Goal: Contribute content: Contribute content

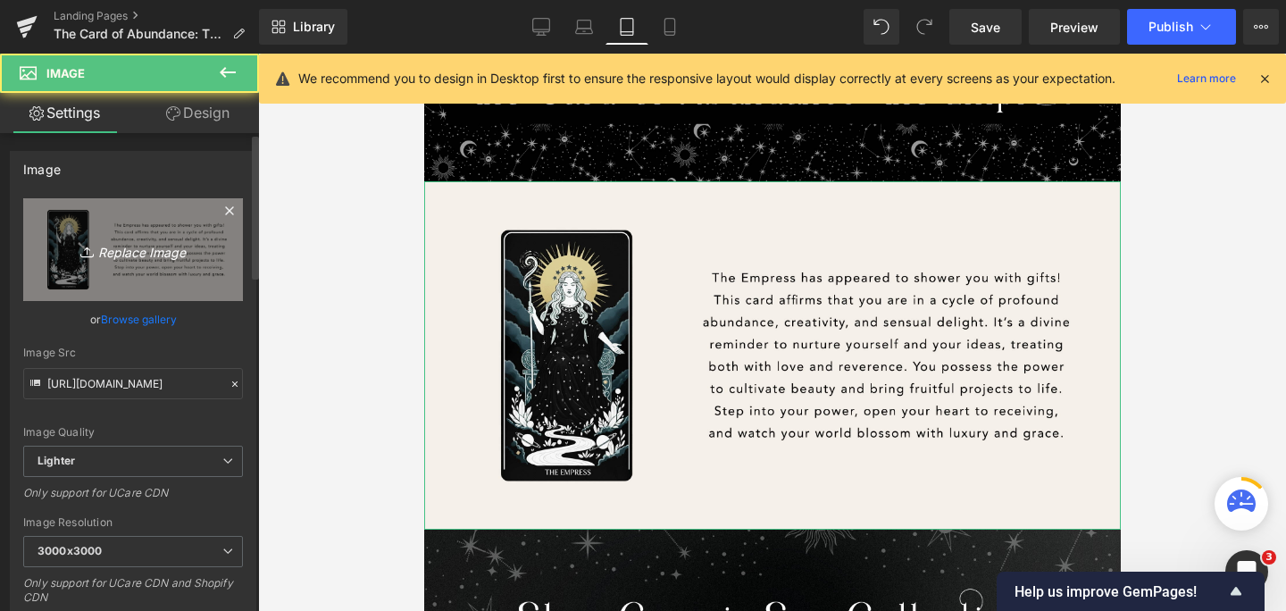
click at [153, 262] on link "Replace Image" at bounding box center [133, 249] width 220 height 103
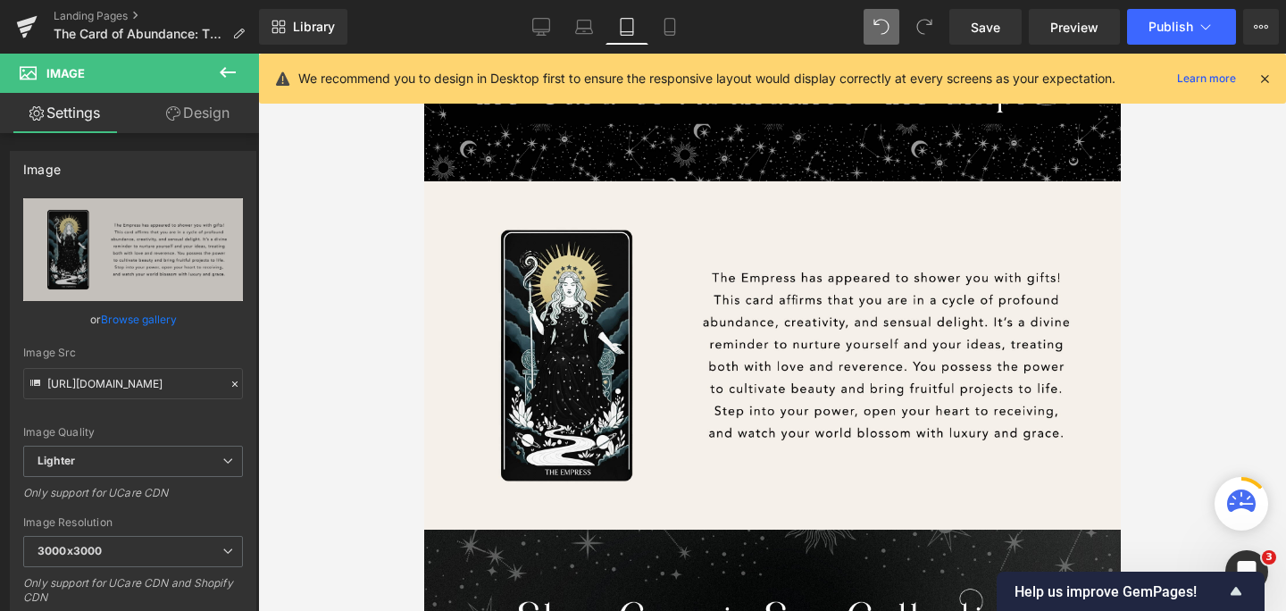
type input "C:\fakepath\The Empress (2).png"
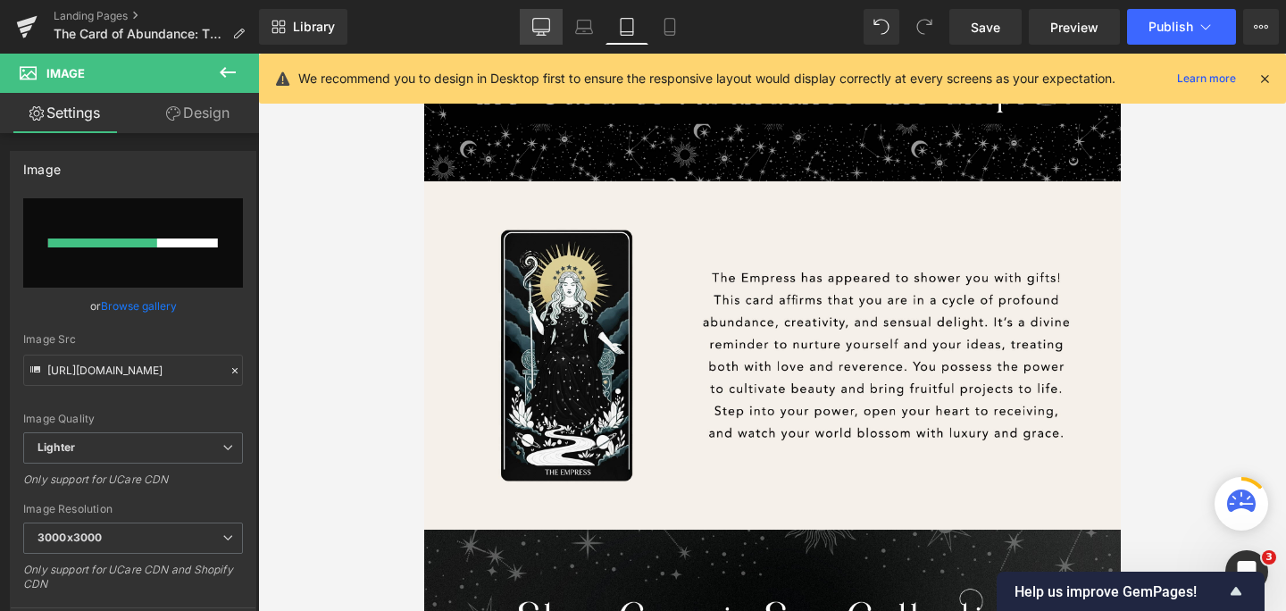
click at [547, 40] on link "Desktop" at bounding box center [541, 27] width 43 height 36
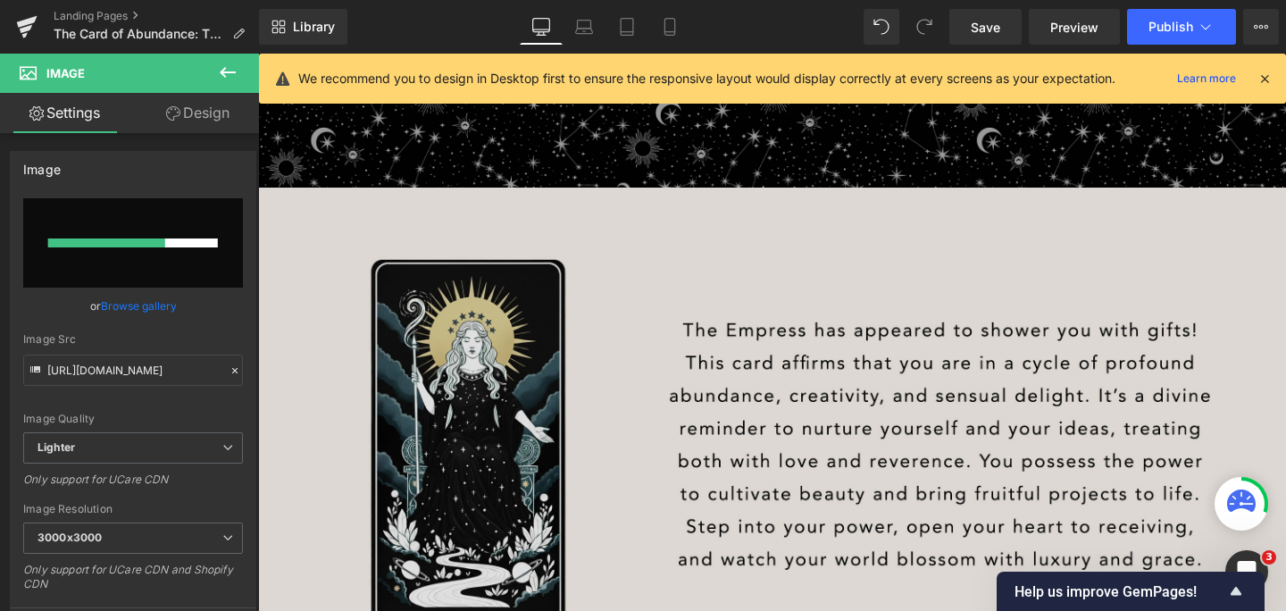
scroll to position [307, 0]
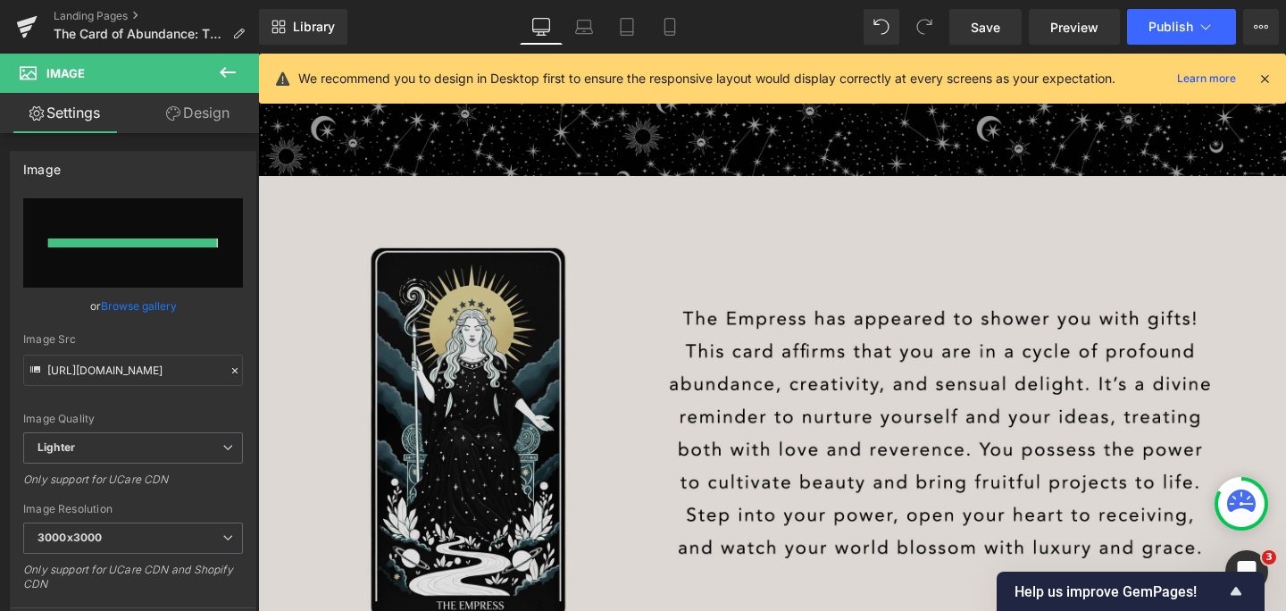
type input "[URL][DOMAIN_NAME]"
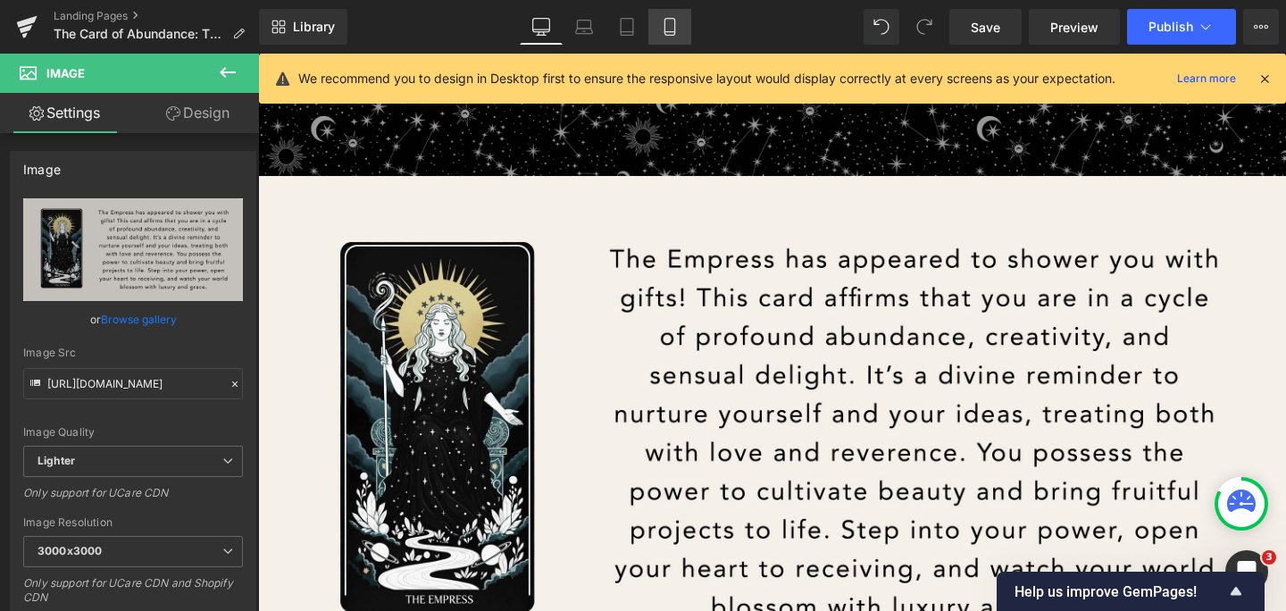
click at [676, 29] on icon at bounding box center [670, 27] width 18 height 18
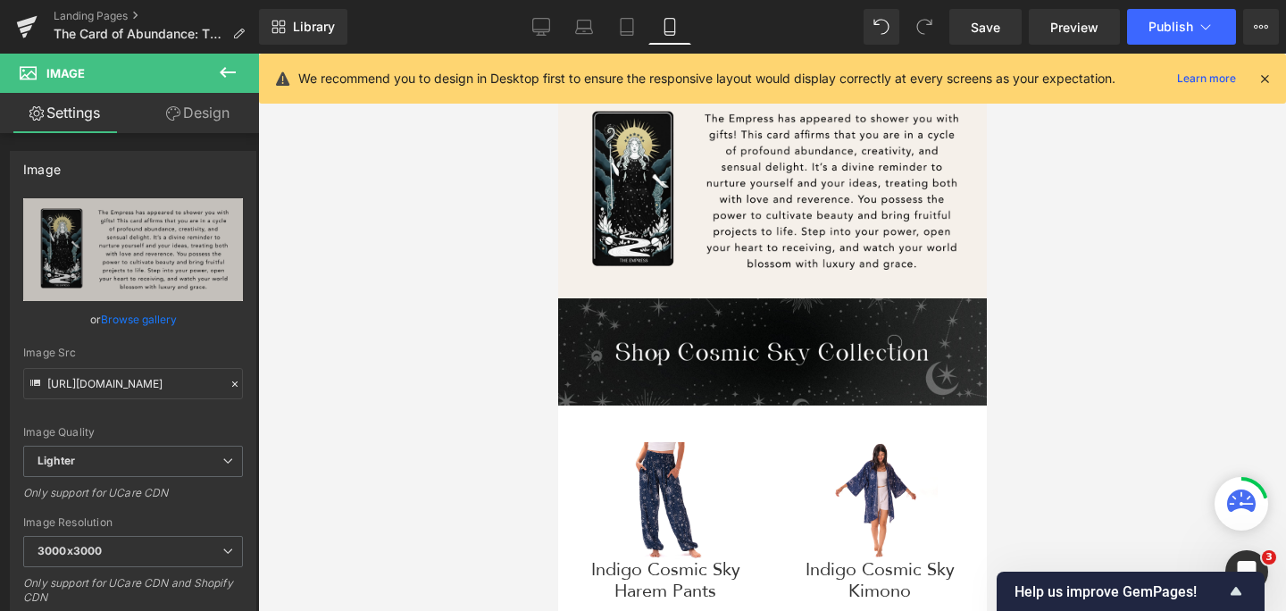
scroll to position [85, 0]
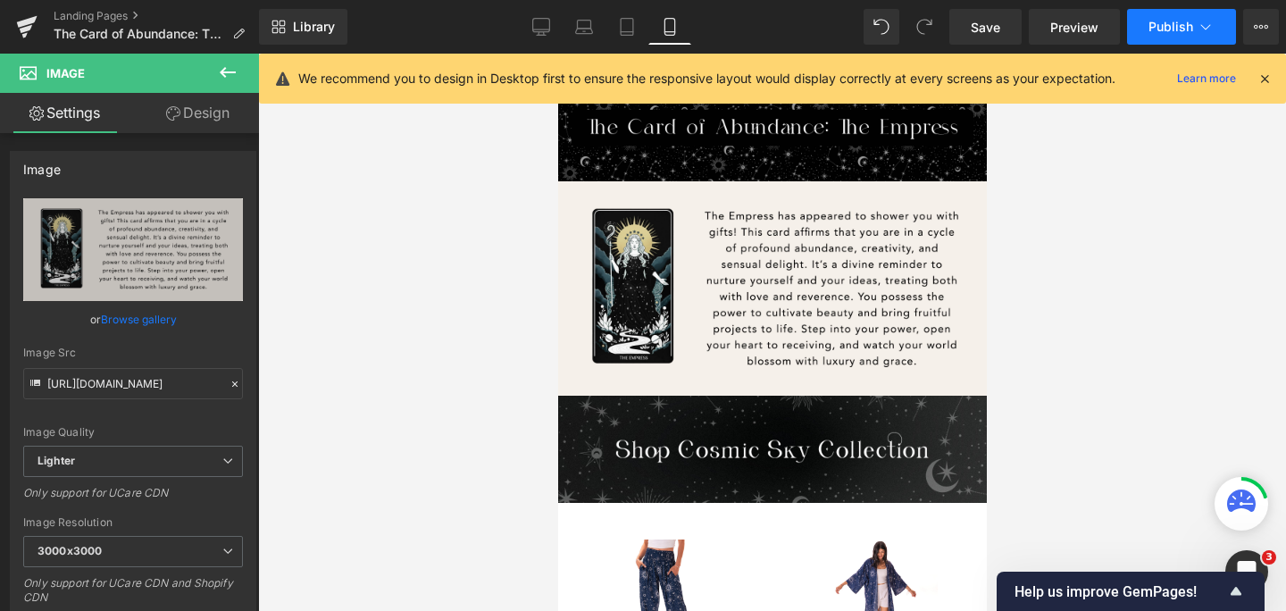
click at [1169, 29] on span "Publish" at bounding box center [1170, 27] width 45 height 14
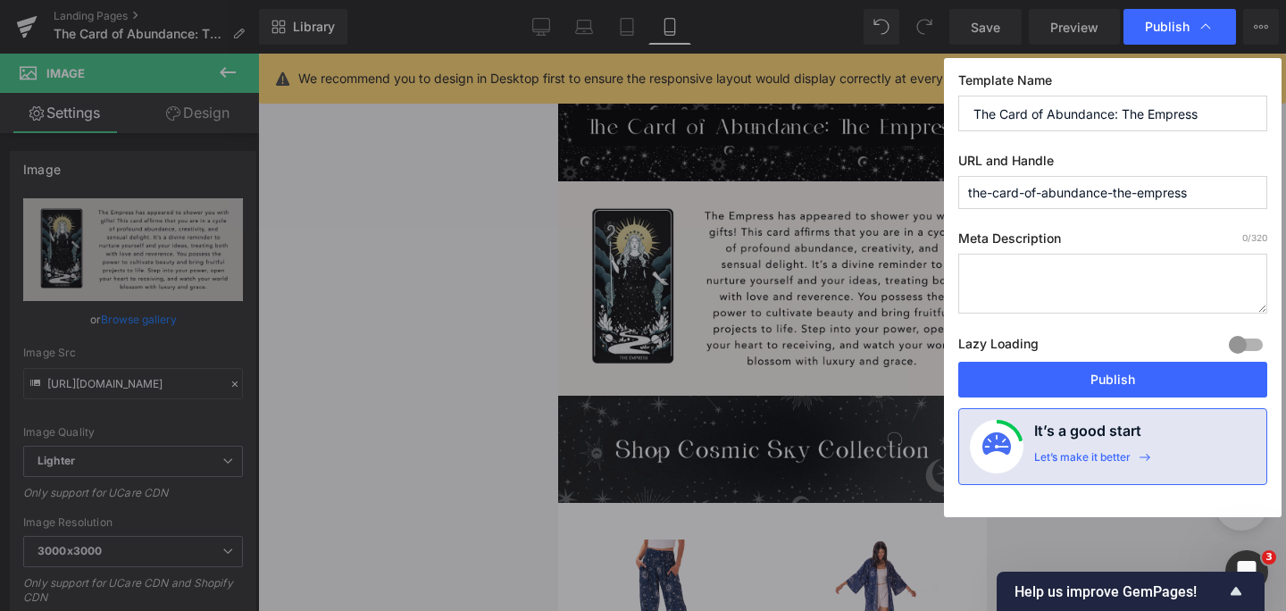
click at [1135, 378] on button "Publish" at bounding box center [1112, 380] width 309 height 36
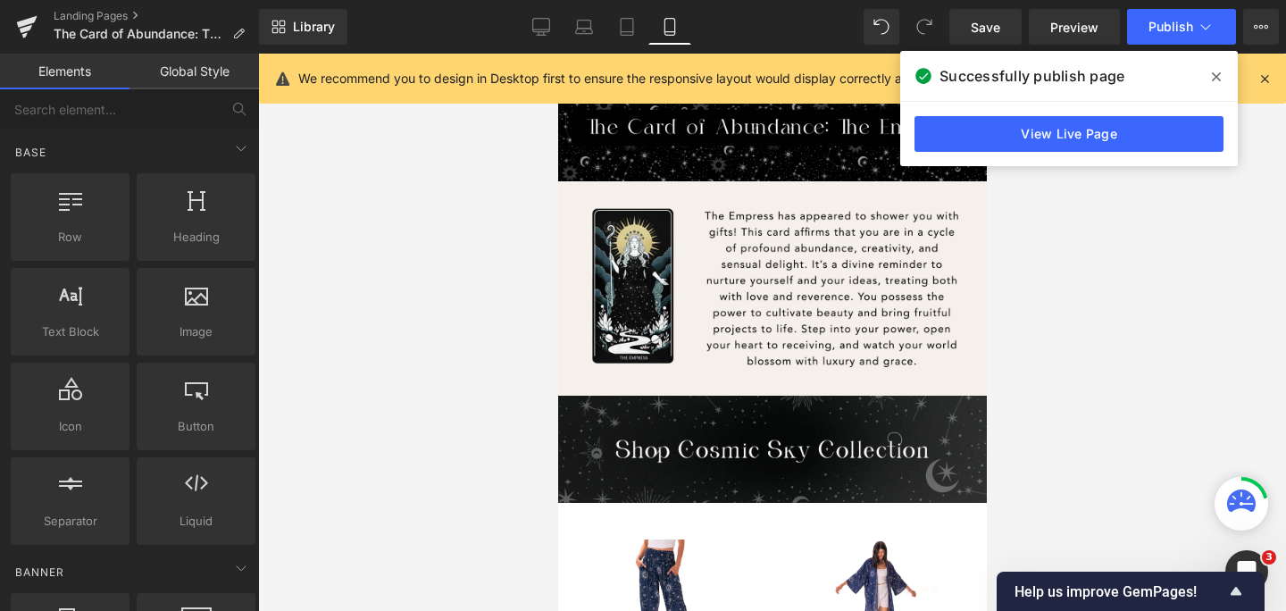
click at [1102, 252] on div at bounding box center [772, 332] width 1028 height 557
click at [29, 30] on icon at bounding box center [26, 26] width 21 height 45
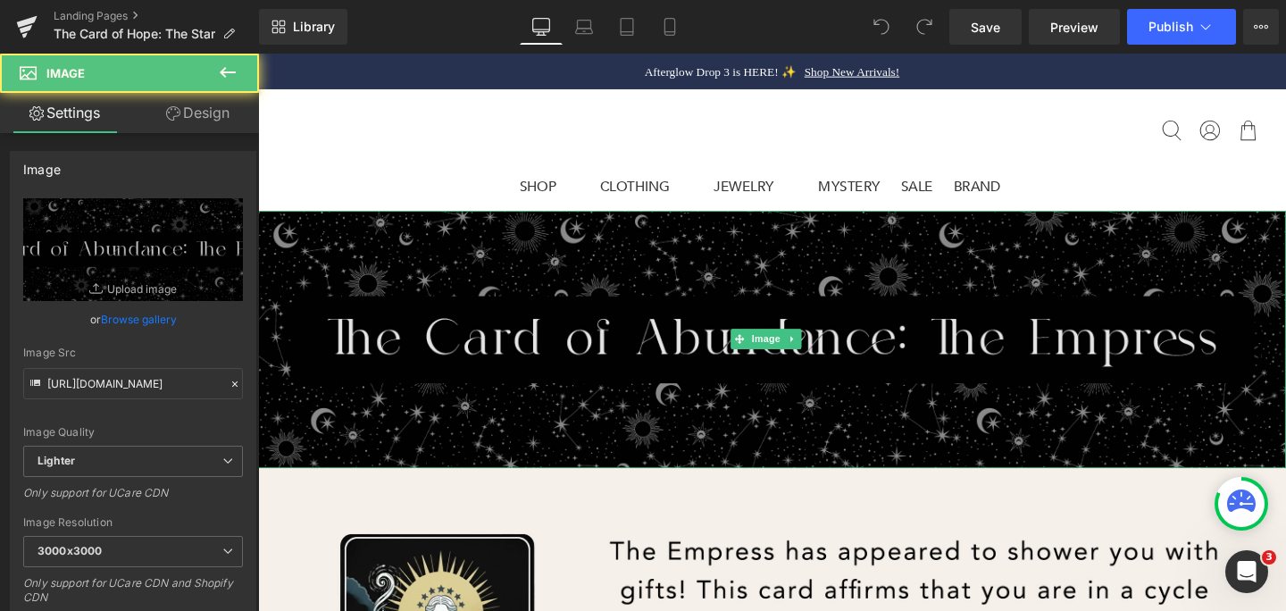
click at [804, 403] on img at bounding box center [798, 354] width 1080 height 271
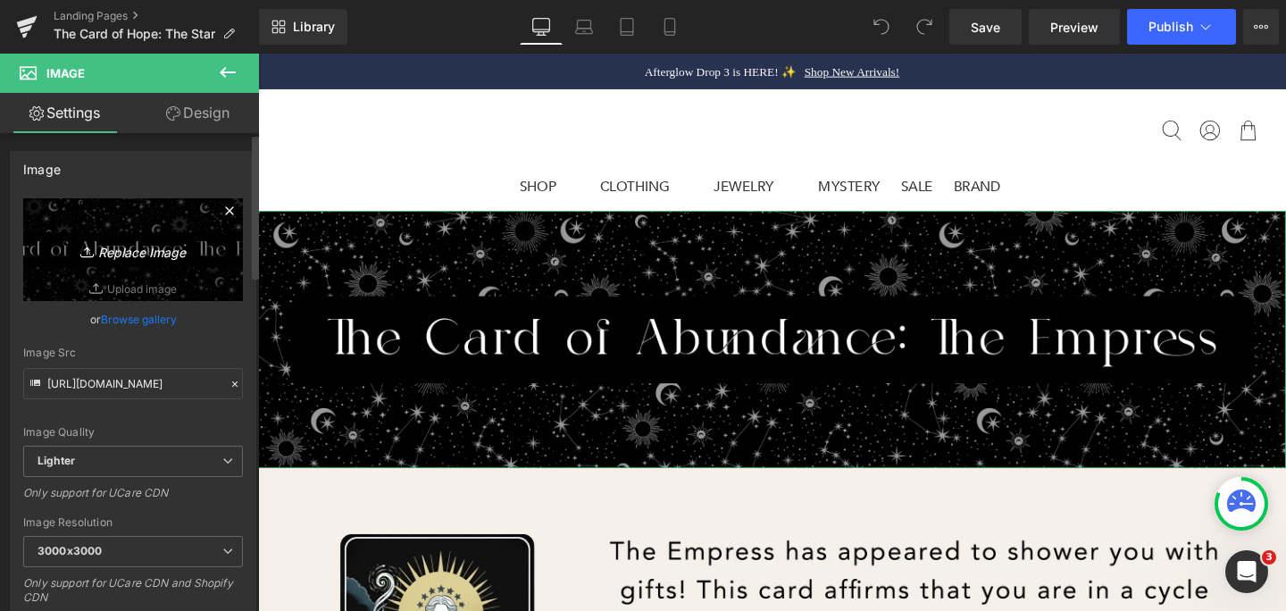
click at [141, 246] on icon "Replace Image" at bounding box center [133, 249] width 143 height 22
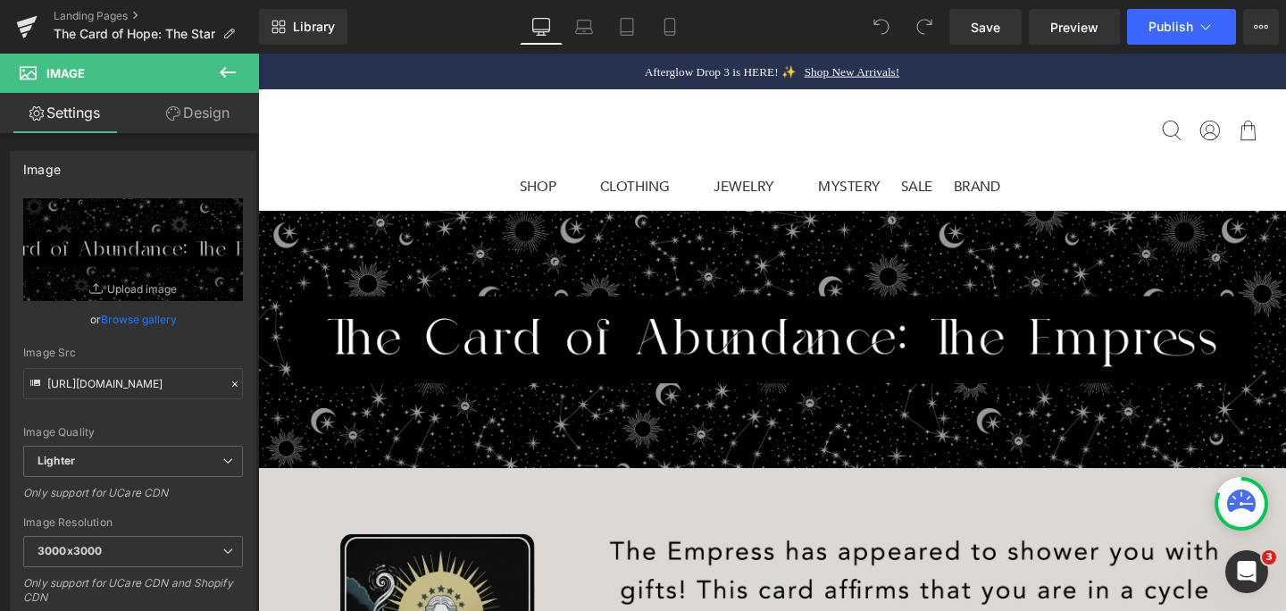
type input "C:\fakepath\The Star - Banner.png"
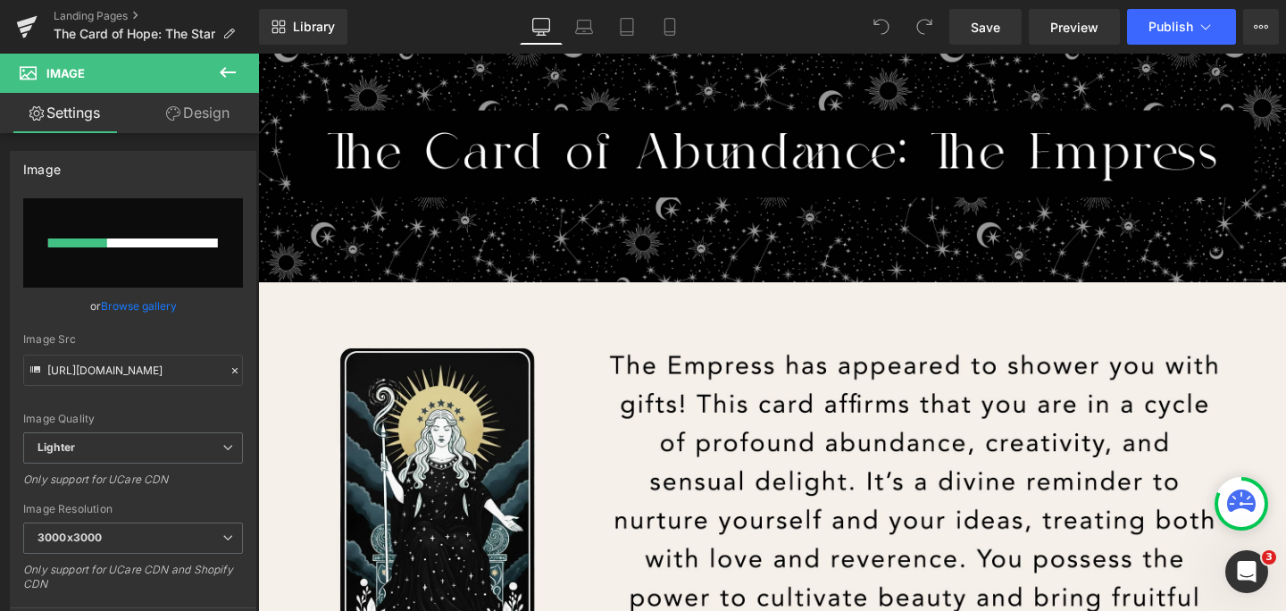
scroll to position [199, 0]
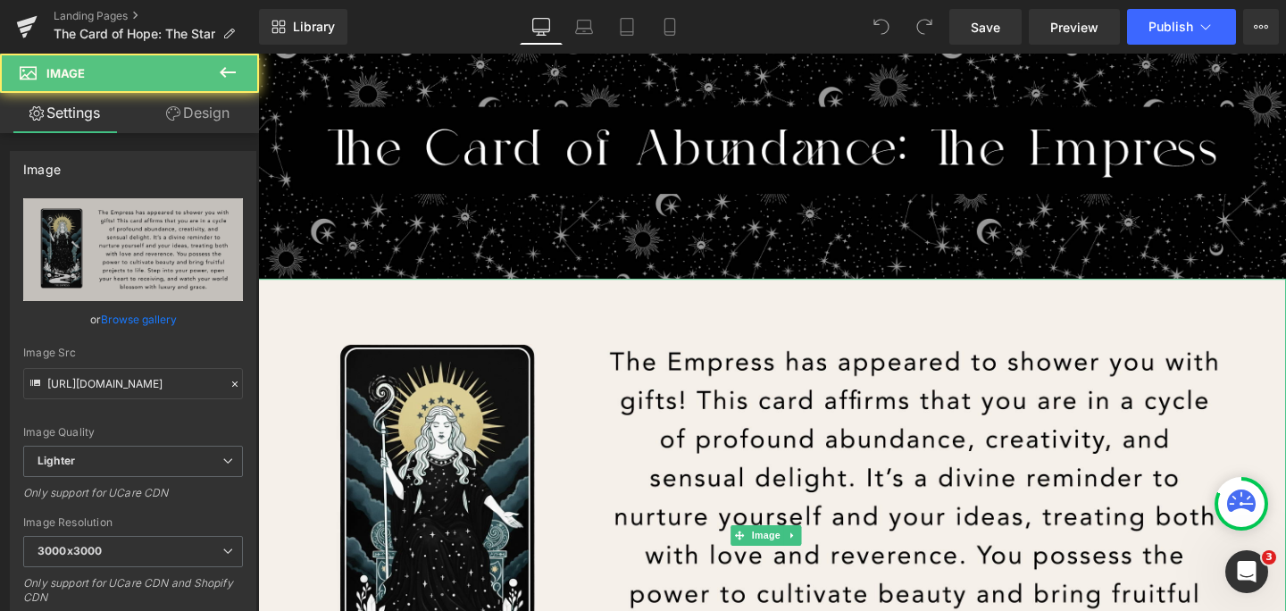
click at [883, 483] on img at bounding box center [798, 560] width 1080 height 540
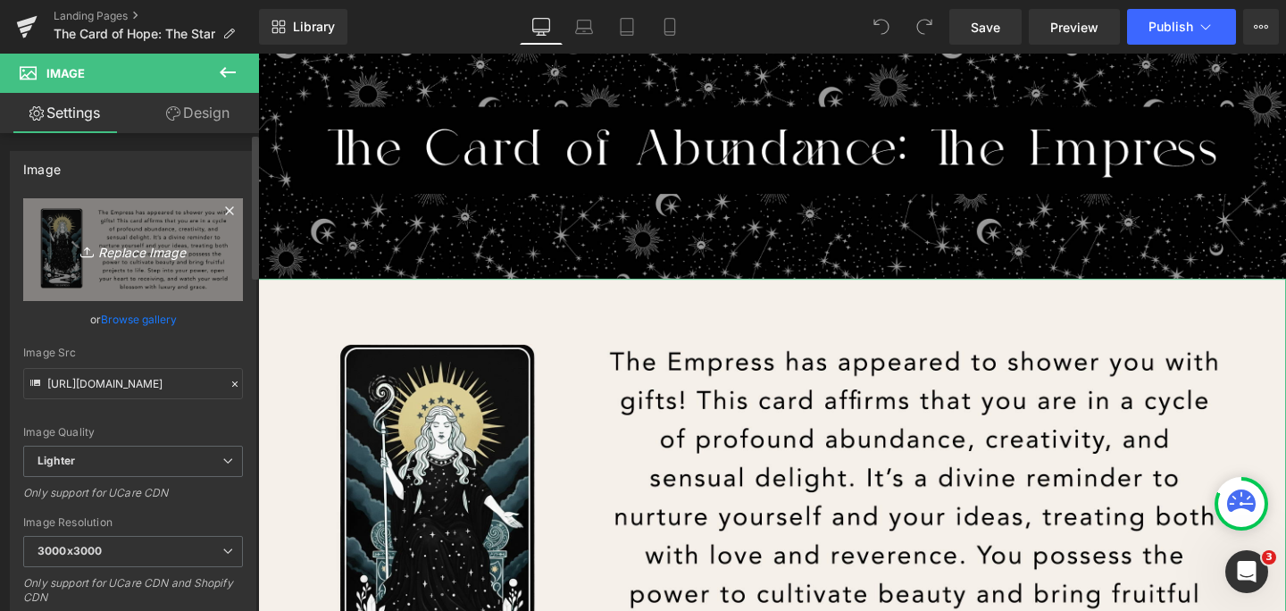
click at [131, 241] on icon "Replace Image" at bounding box center [133, 249] width 143 height 22
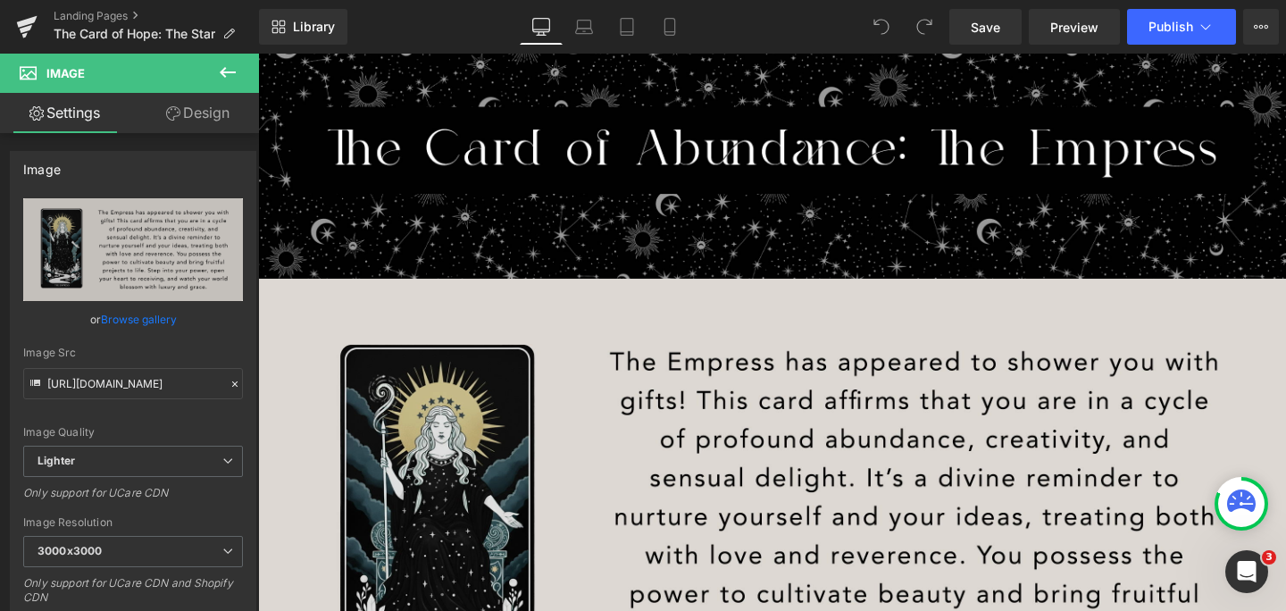
type input "C:\fakepath\The Star.png"
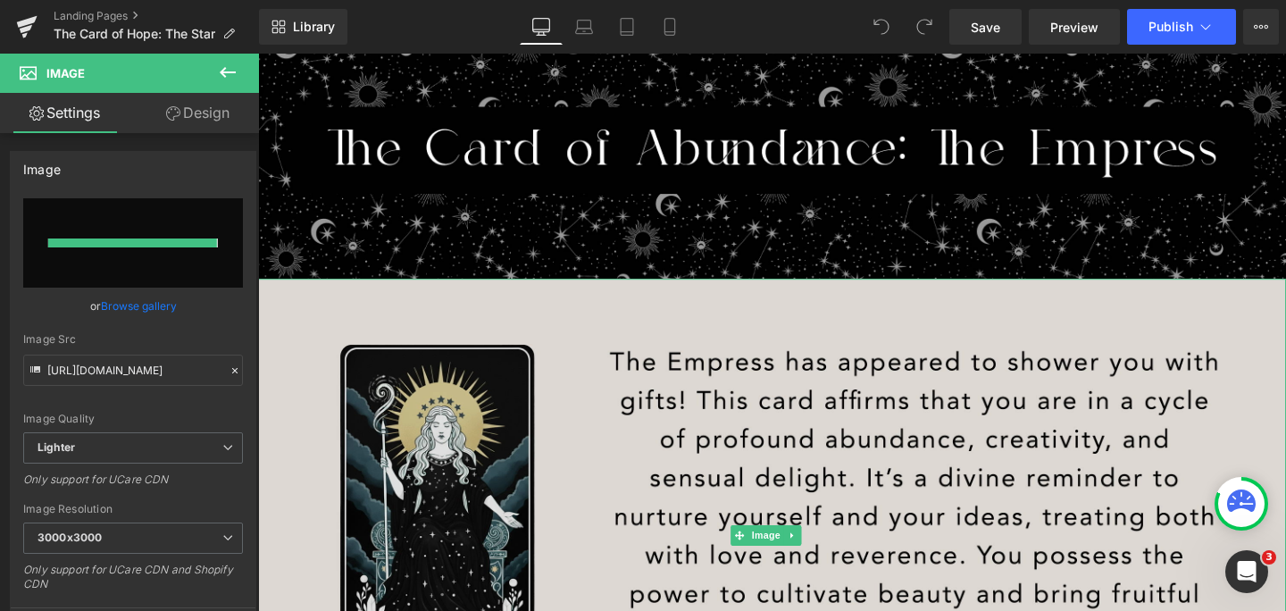
type input "https://ucarecdn.com/9e3dfe1c-303e-4ef4-b32d-1cdd96572f73/-/format/auto/-/previ…"
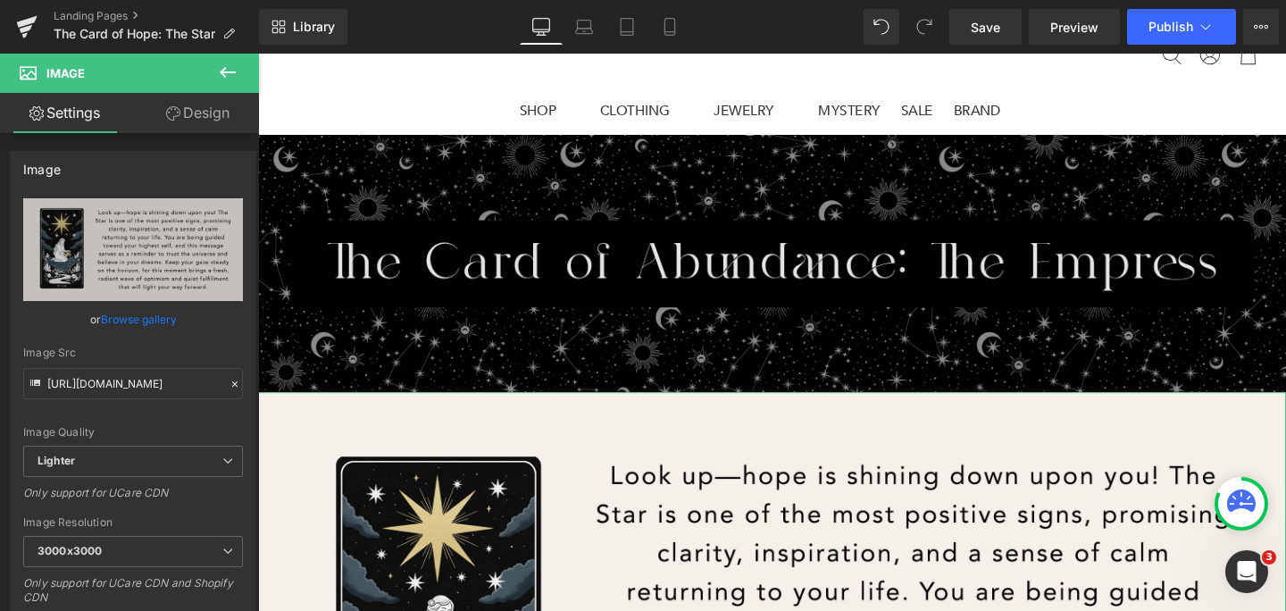
scroll to position [59, 0]
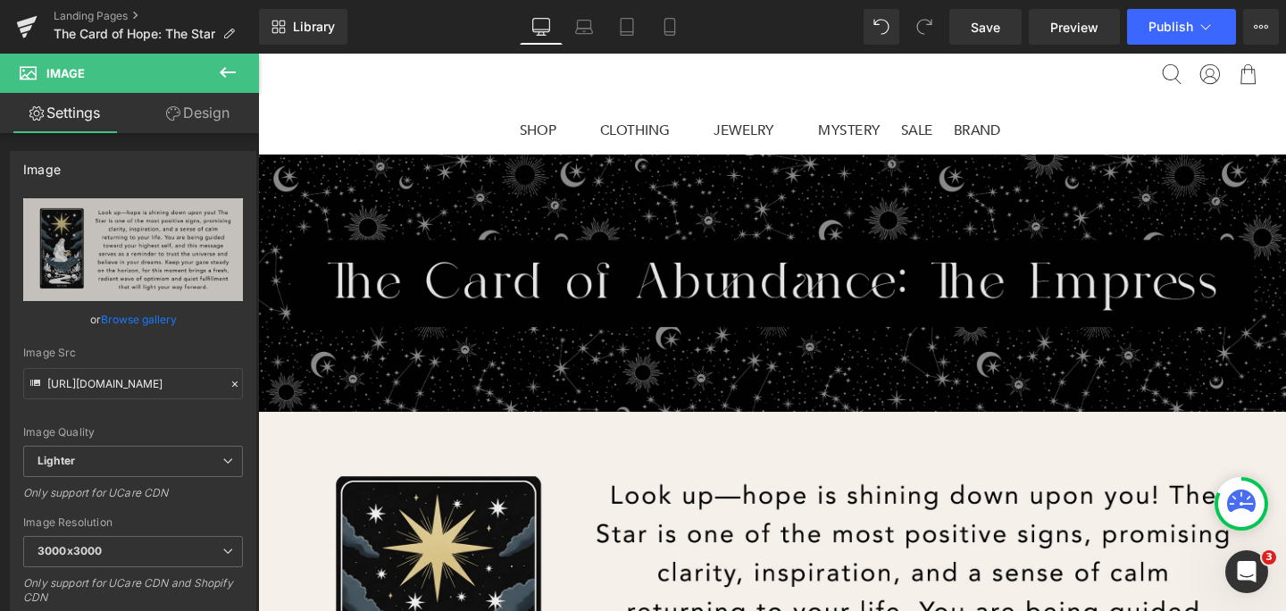
click at [838, 316] on img at bounding box center [798, 295] width 1080 height 271
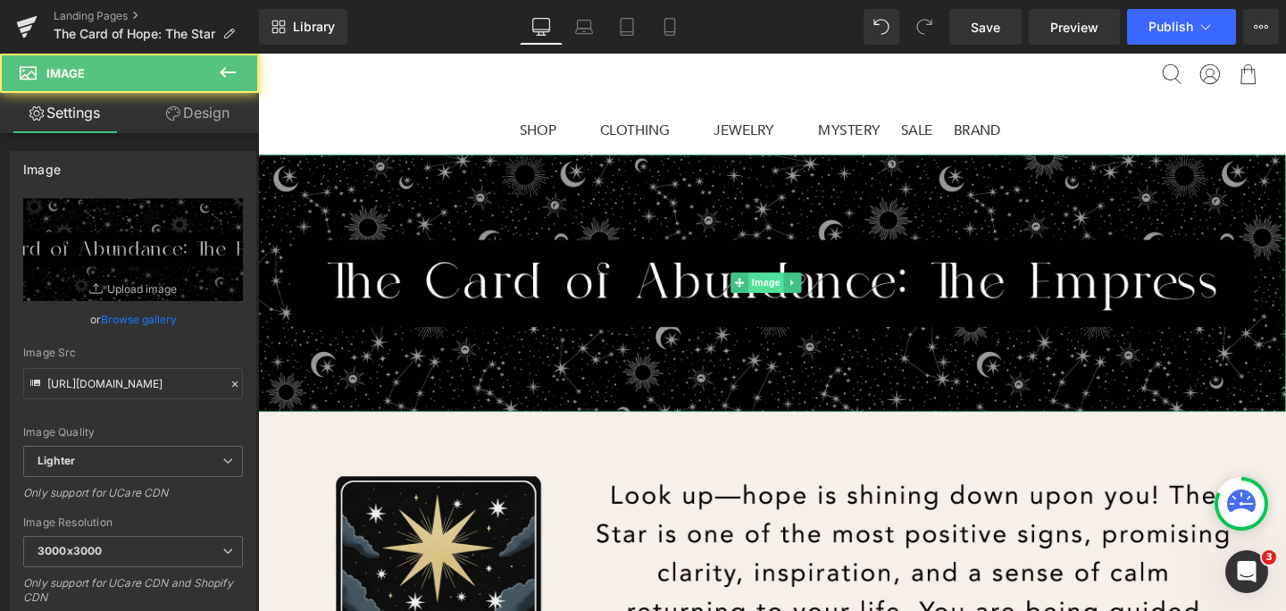
click at [774, 293] on span "Image" at bounding box center [791, 294] width 37 height 21
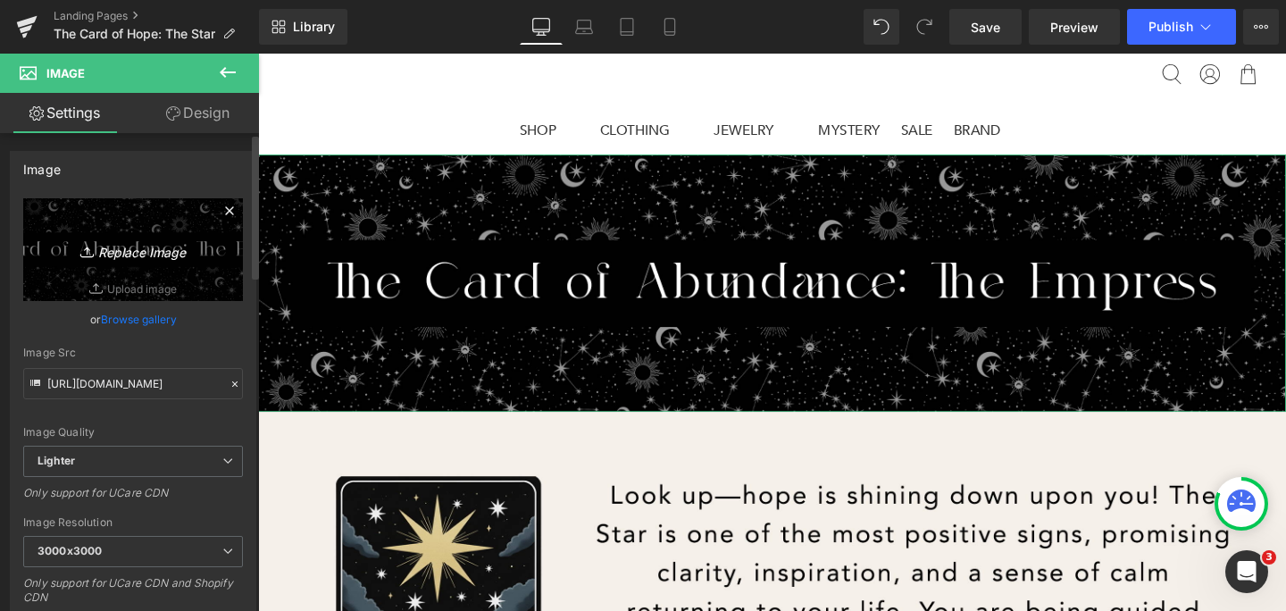
click at [139, 246] on icon "Replace Image" at bounding box center [133, 249] width 143 height 22
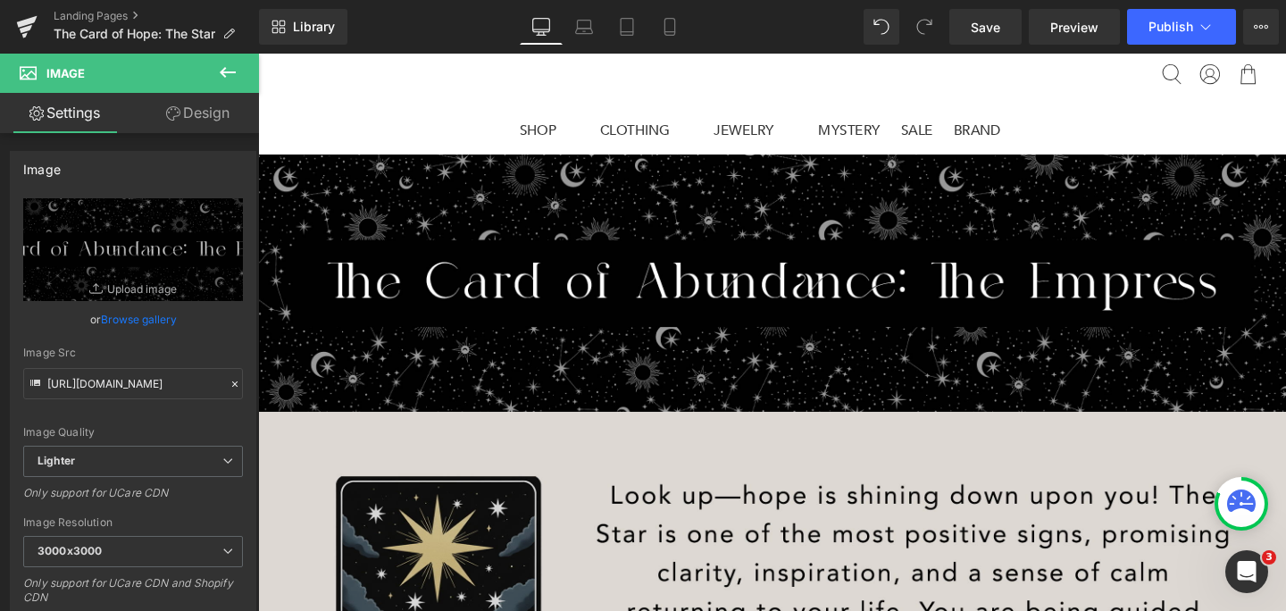
type input "C:\fakepath\The Star - Banner.png"
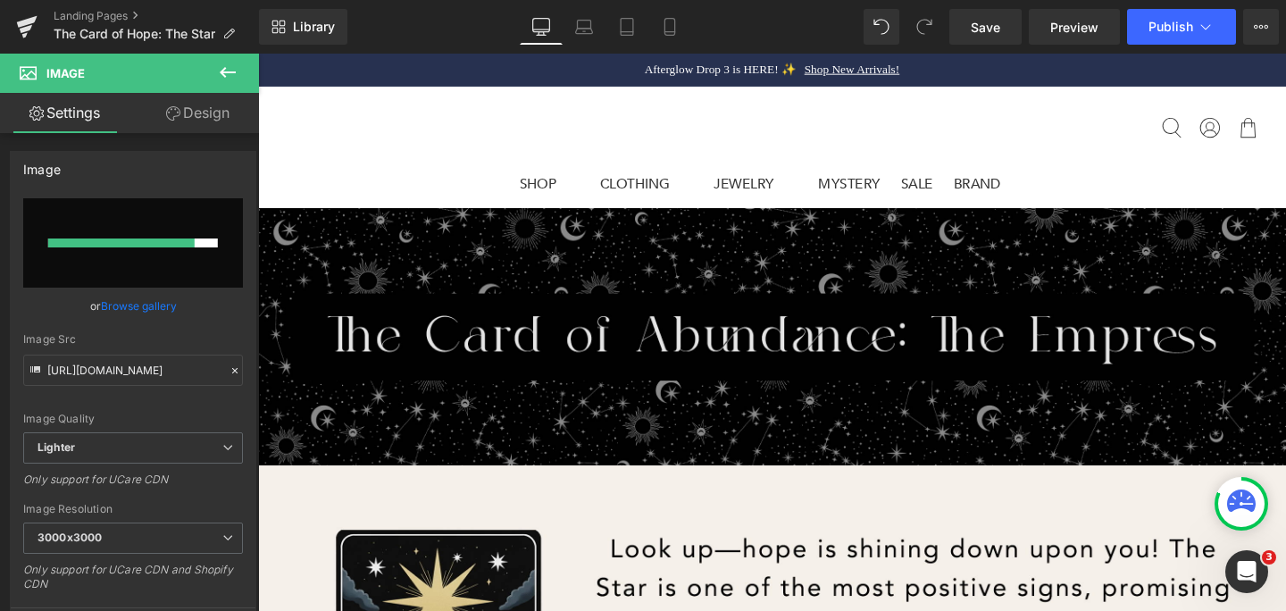
scroll to position [4, 0]
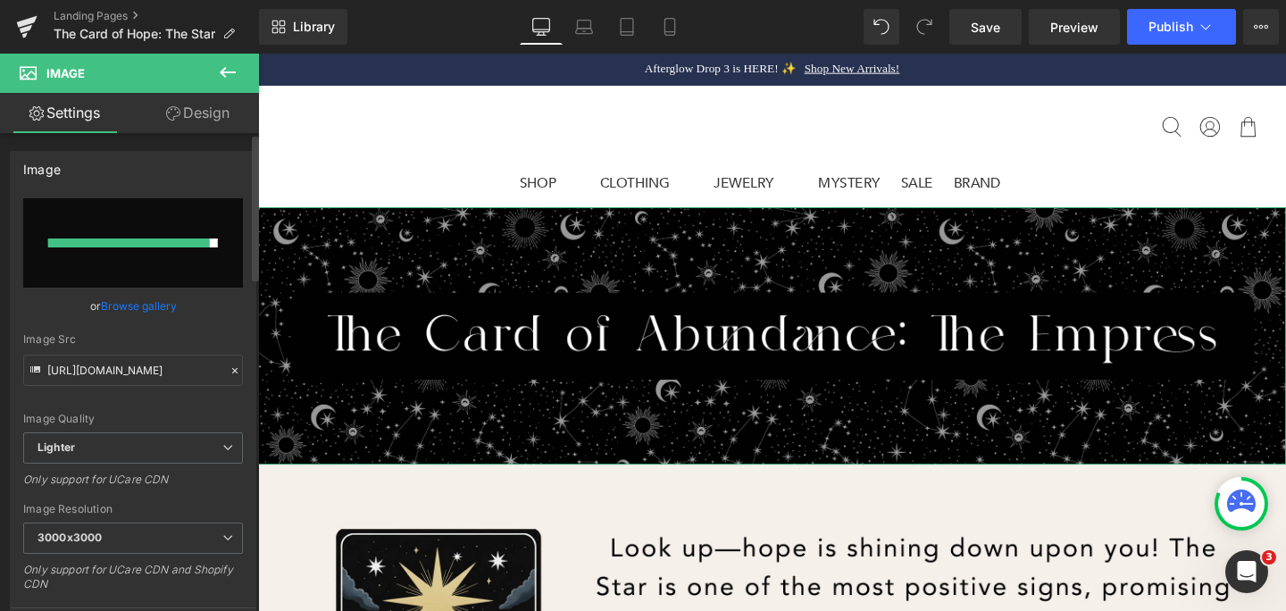
click at [143, 221] on input "file" at bounding box center [133, 242] width 220 height 89
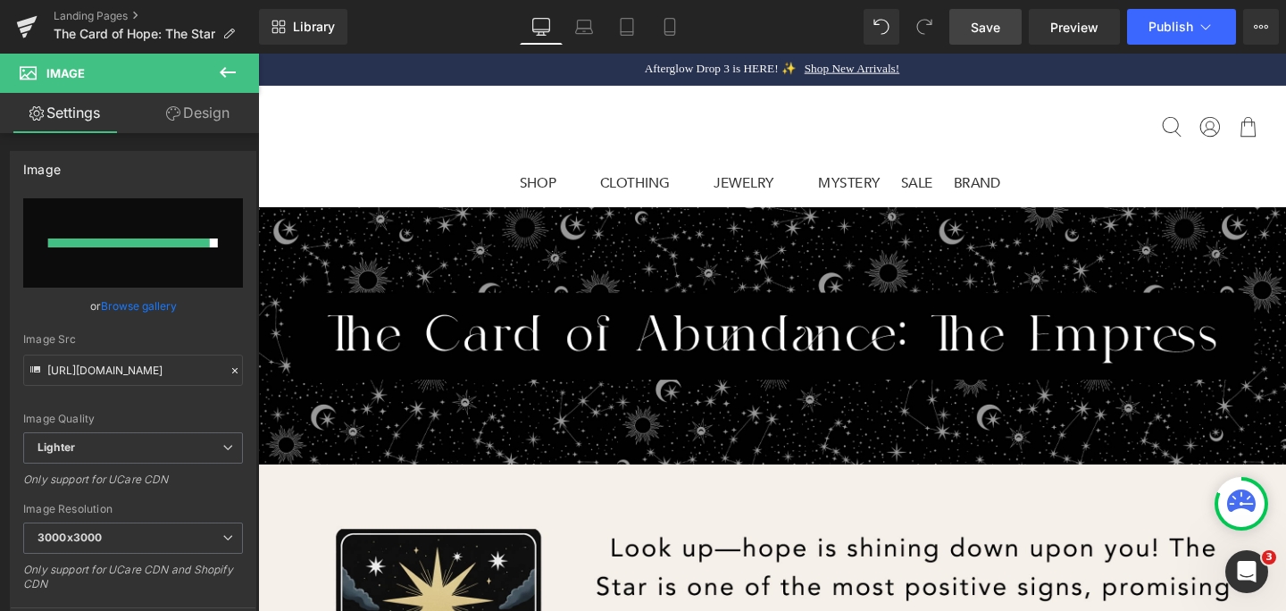
click at [988, 40] on link "Save" at bounding box center [985, 27] width 72 height 36
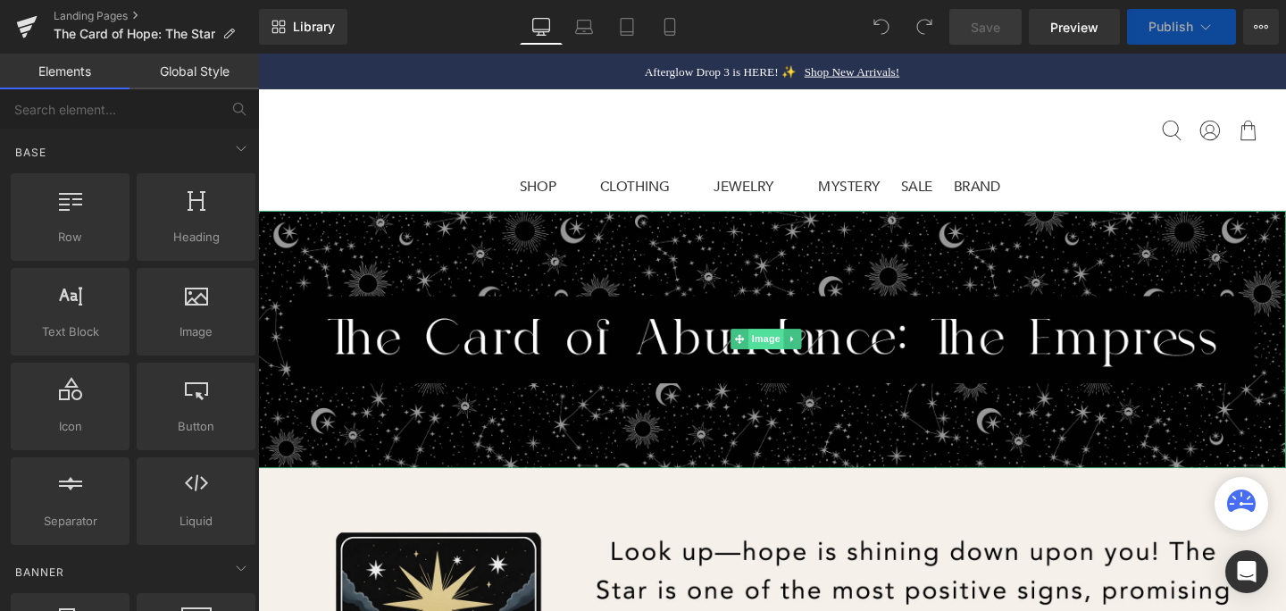
click at [777, 355] on span "Image" at bounding box center [791, 353] width 37 height 21
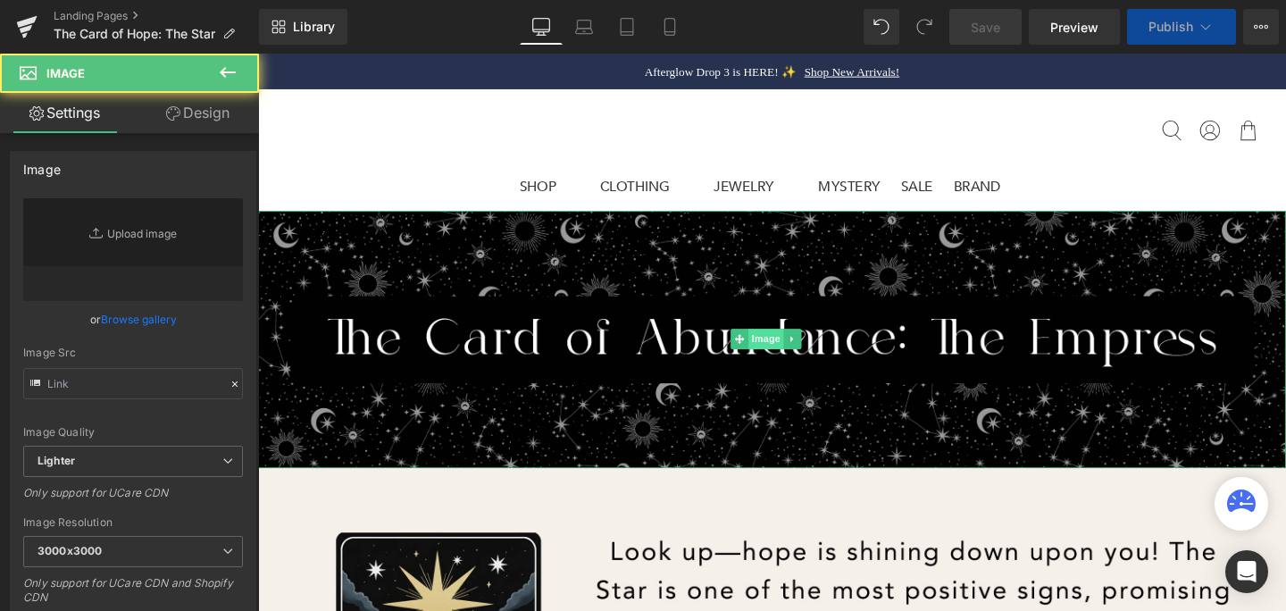
type input "[URL][DOMAIN_NAME]"
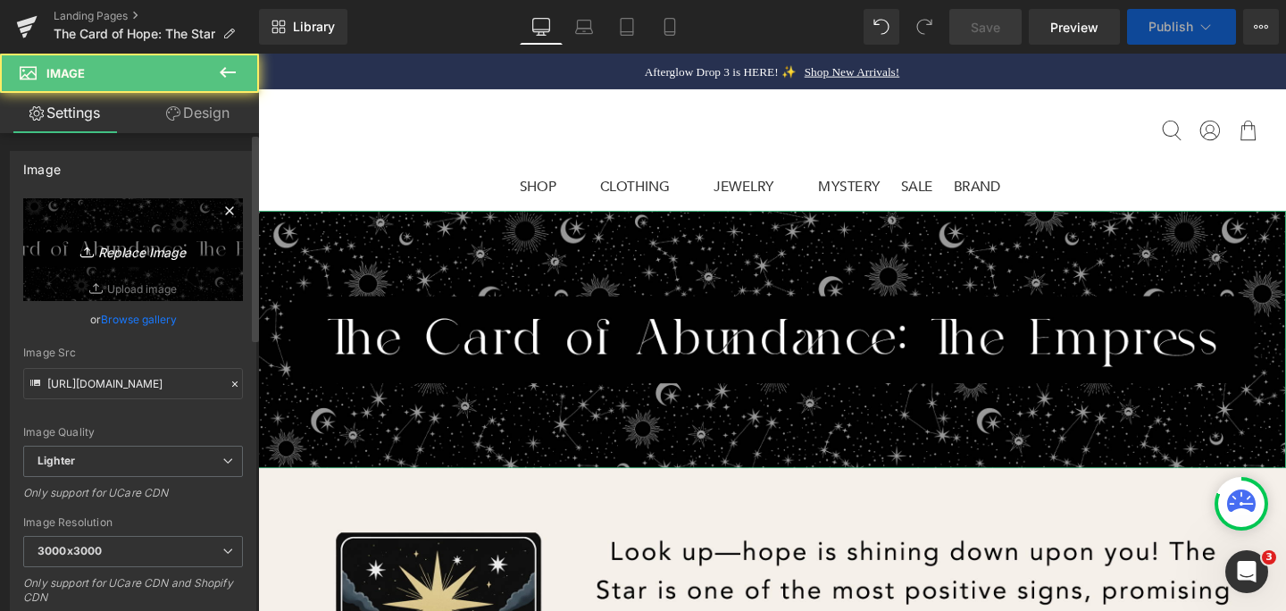
click at [128, 228] on link "Replace Image" at bounding box center [133, 249] width 220 height 103
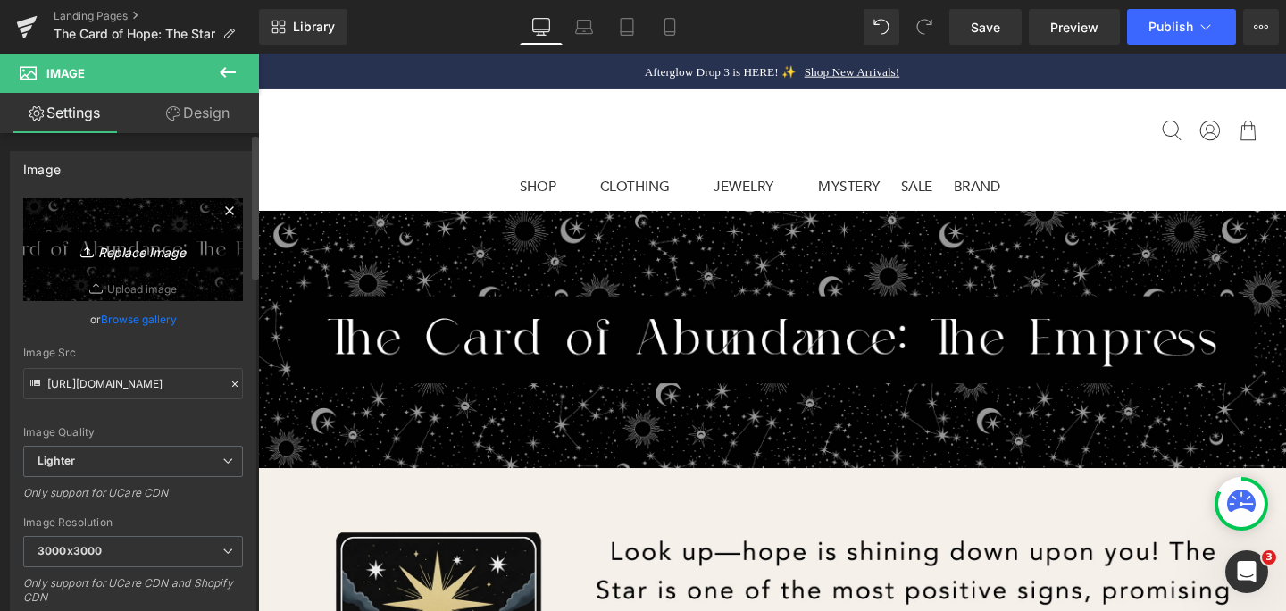
type input "C:\fakepath\The Star - Banner.png"
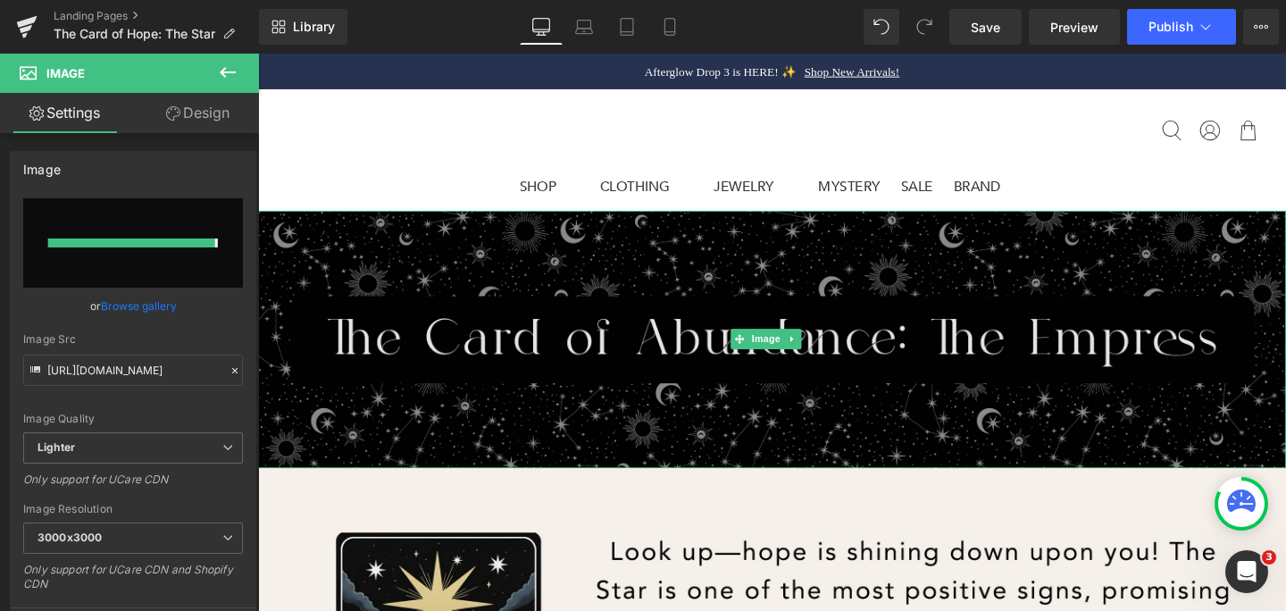
type input "https://ucarecdn.com/65f6e62c-fcfd-4ba3-b3c9-f96da873c01f/-/format/auto/-/previ…"
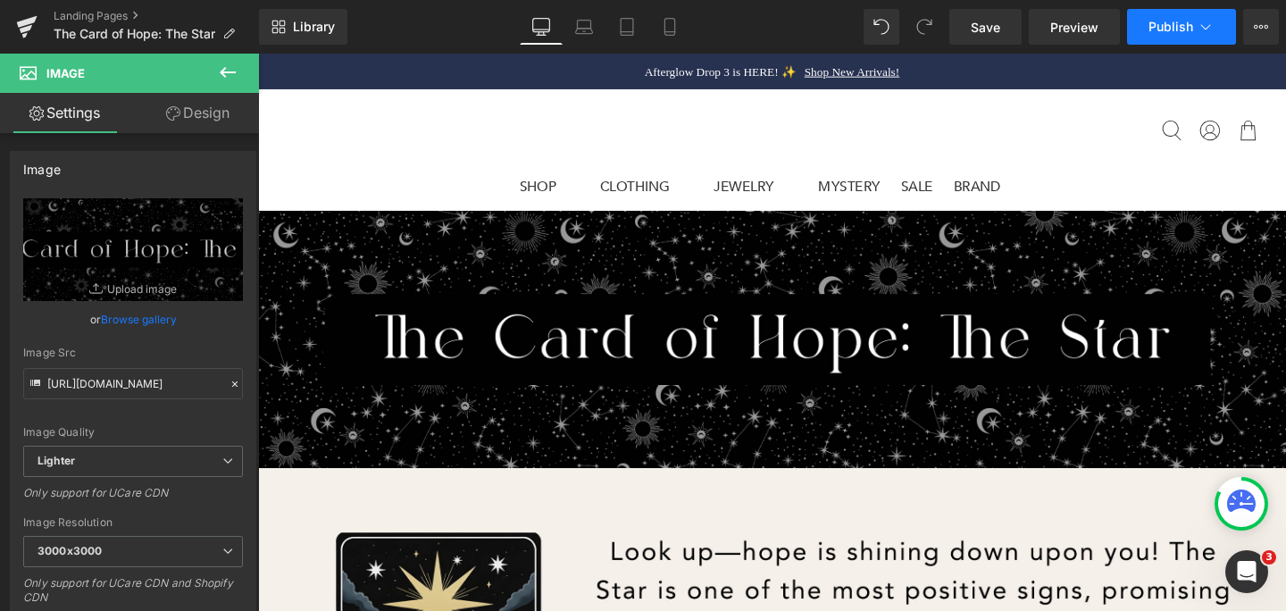
click at [1181, 27] on span "Publish" at bounding box center [1170, 27] width 45 height 14
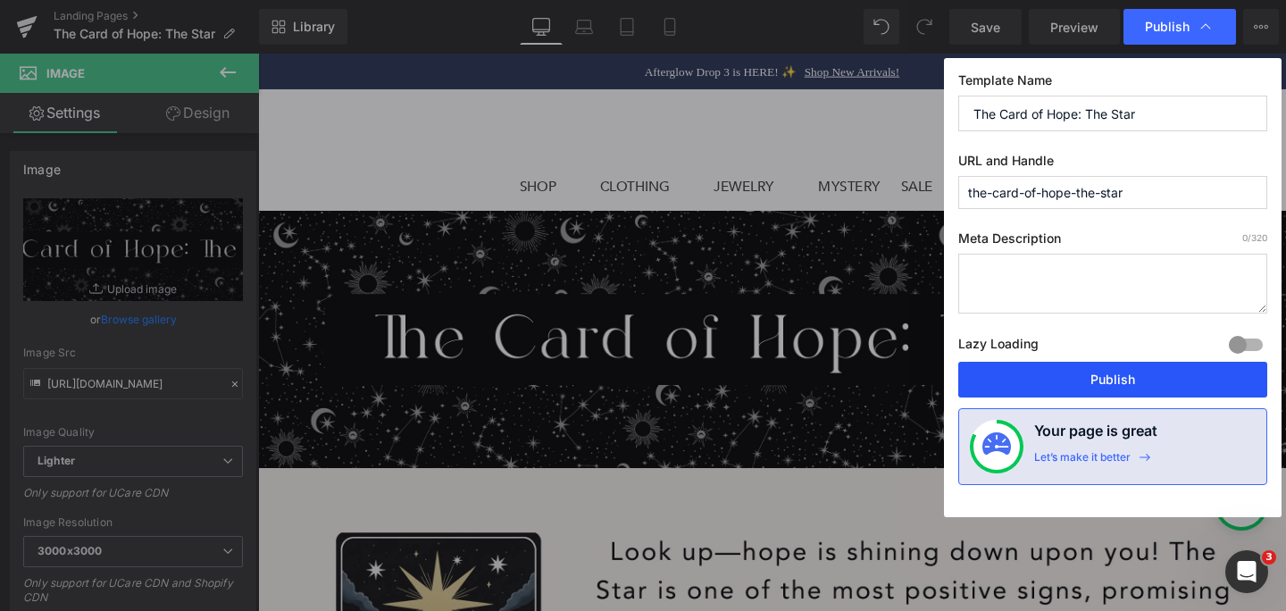
click at [1163, 385] on button "Publish" at bounding box center [1112, 380] width 309 height 36
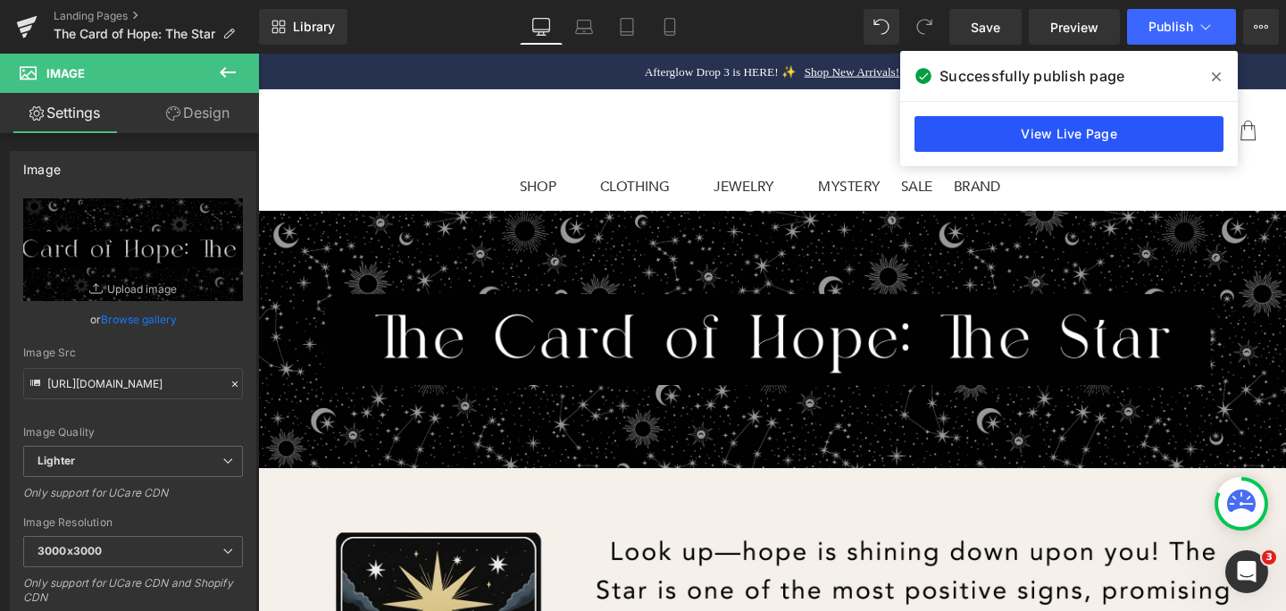
click at [1125, 126] on link "View Live Page" at bounding box center [1068, 134] width 309 height 36
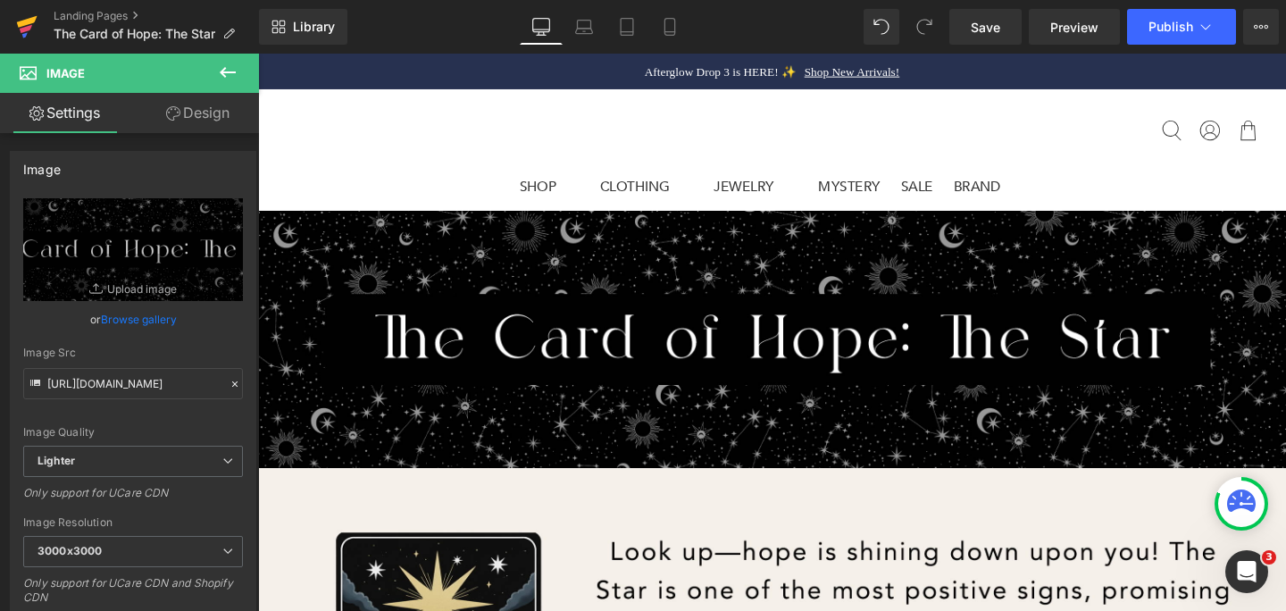
click at [23, 21] on icon at bounding box center [27, 22] width 21 height 12
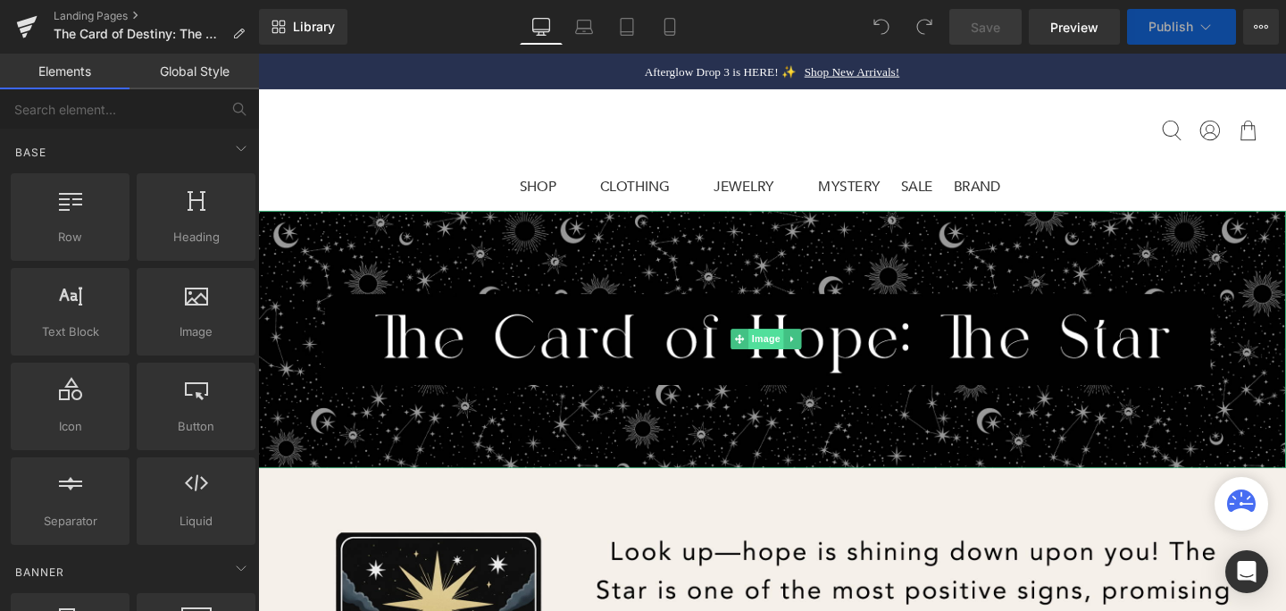
click at [797, 347] on span "Image" at bounding box center [791, 353] width 37 height 21
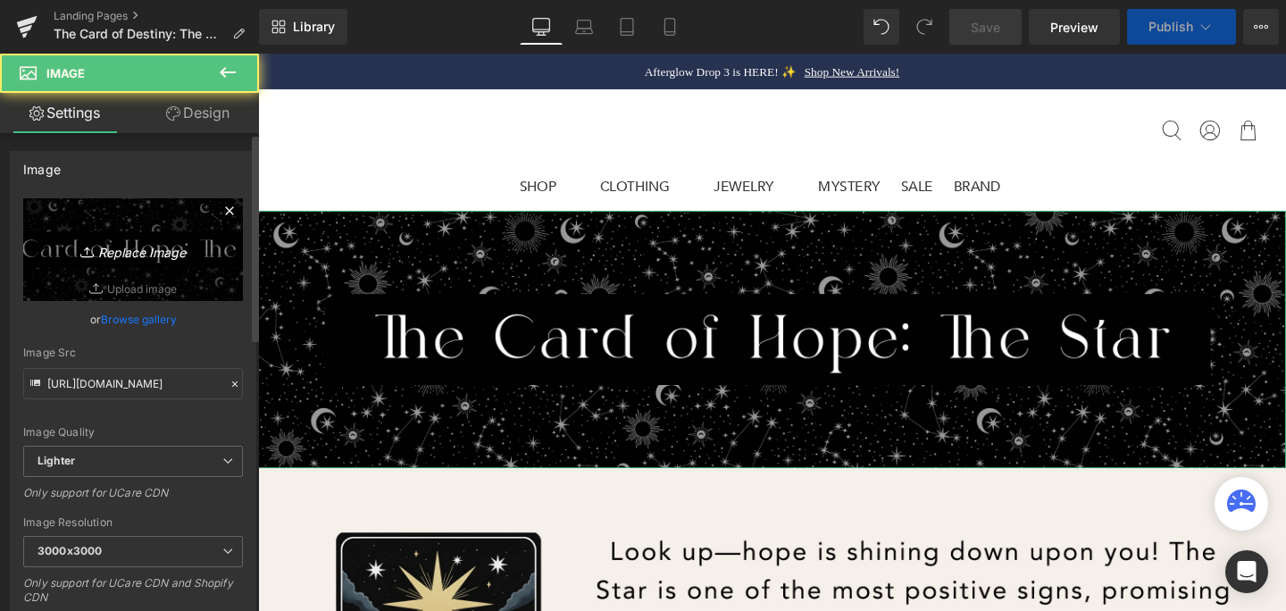
click at [155, 239] on icon "Replace Image" at bounding box center [133, 249] width 143 height 22
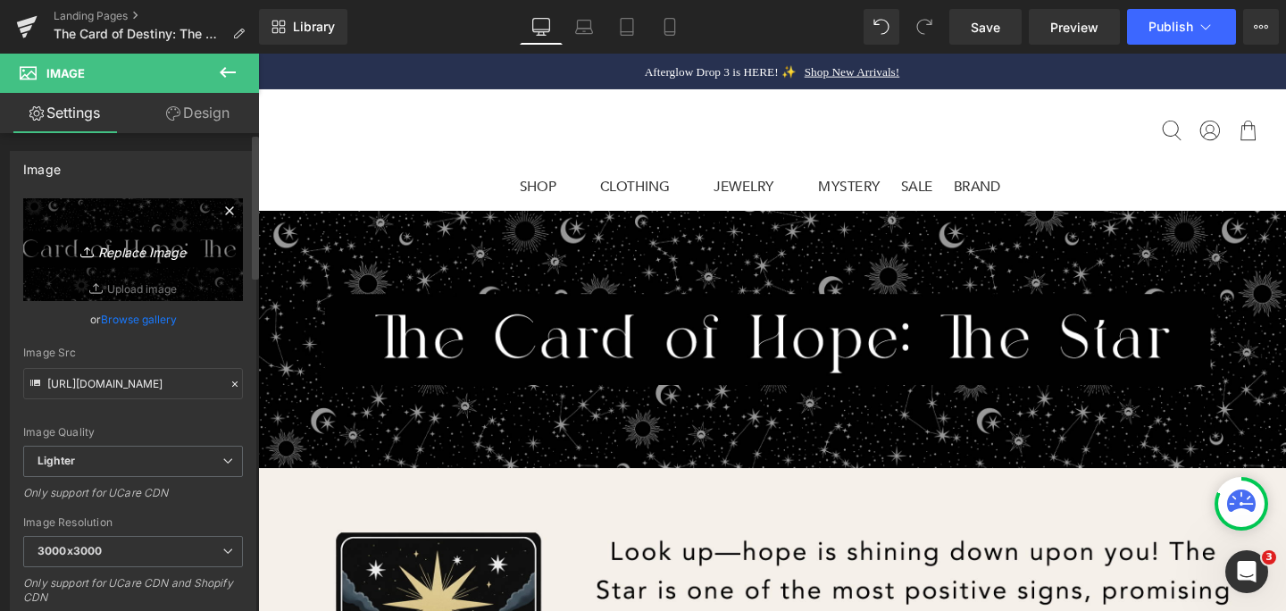
type input "C:\fakepath\The Wheel of Fortune - Banner.png"
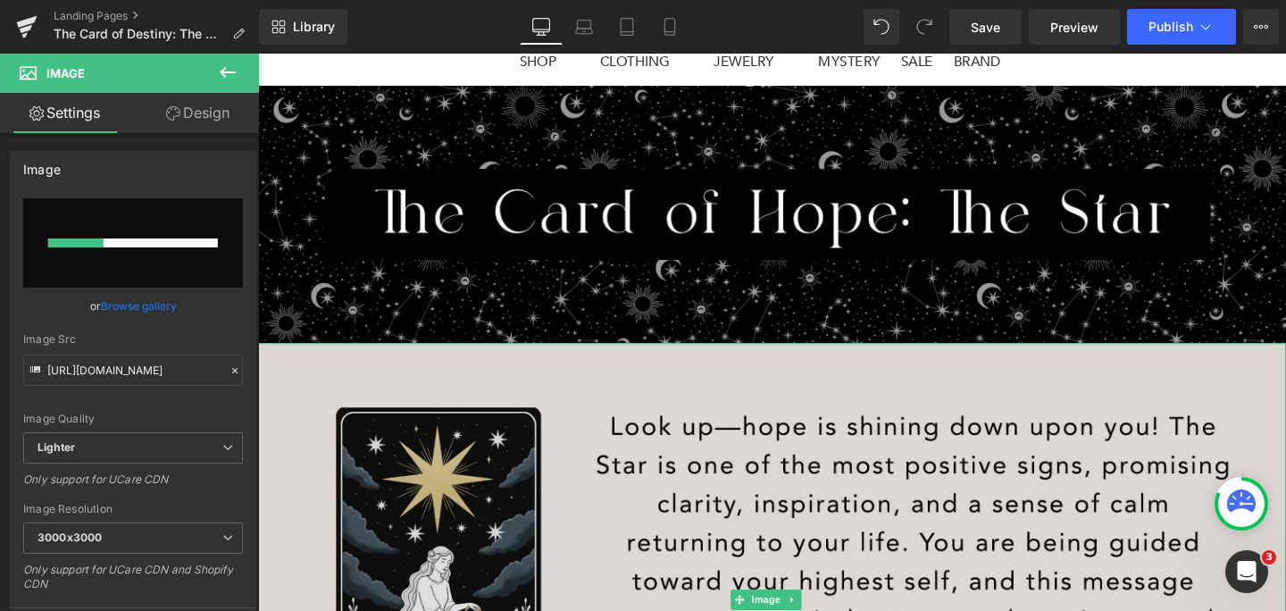
scroll to position [134, 0]
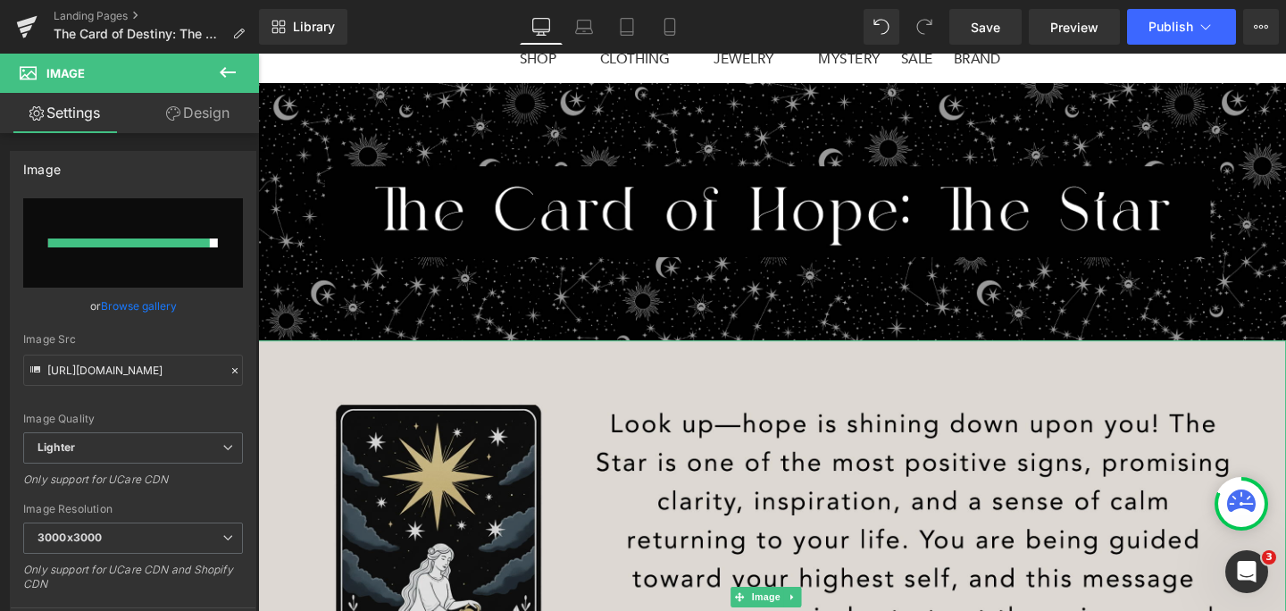
type input "https://ucarecdn.com/fa522d11-42e8-4cae-8589-efb0789f58ea/-/format/auto/-/previ…"
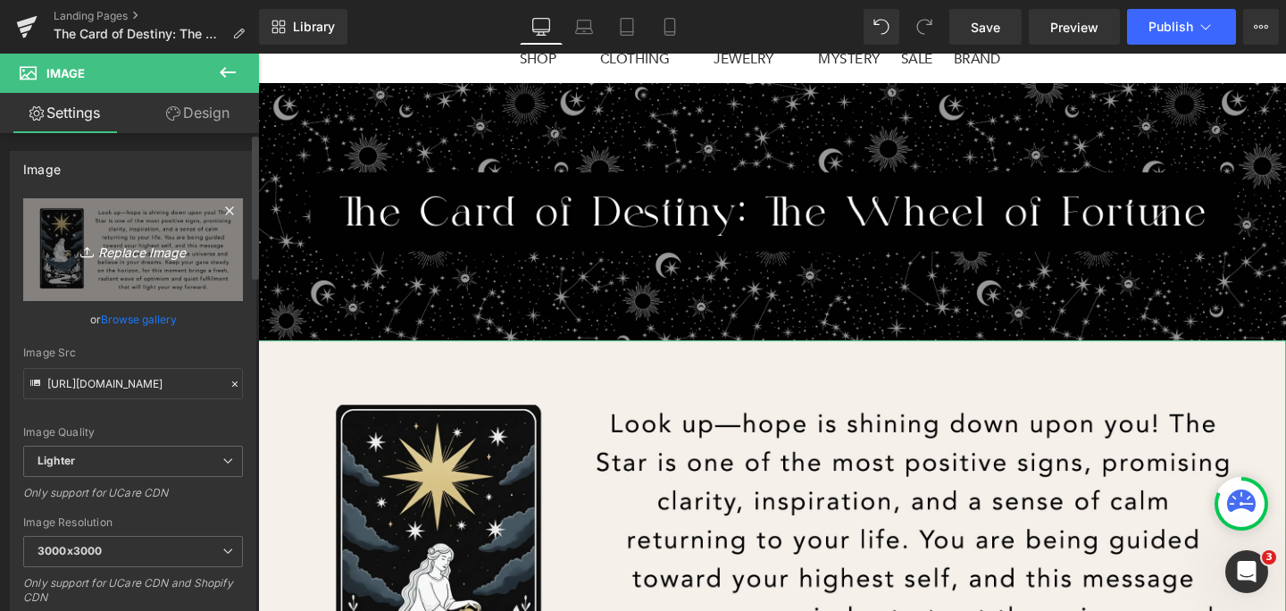
click at [150, 262] on link "Replace Image" at bounding box center [133, 249] width 220 height 103
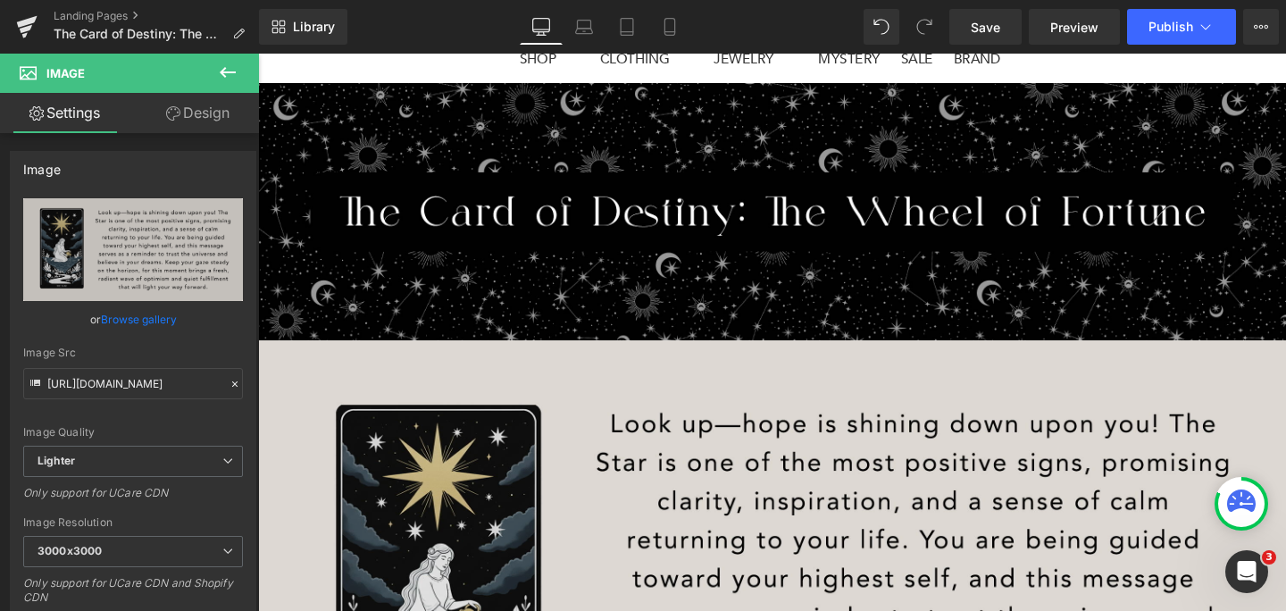
type input "C:\fakepath\The Wheel of Fortune.png"
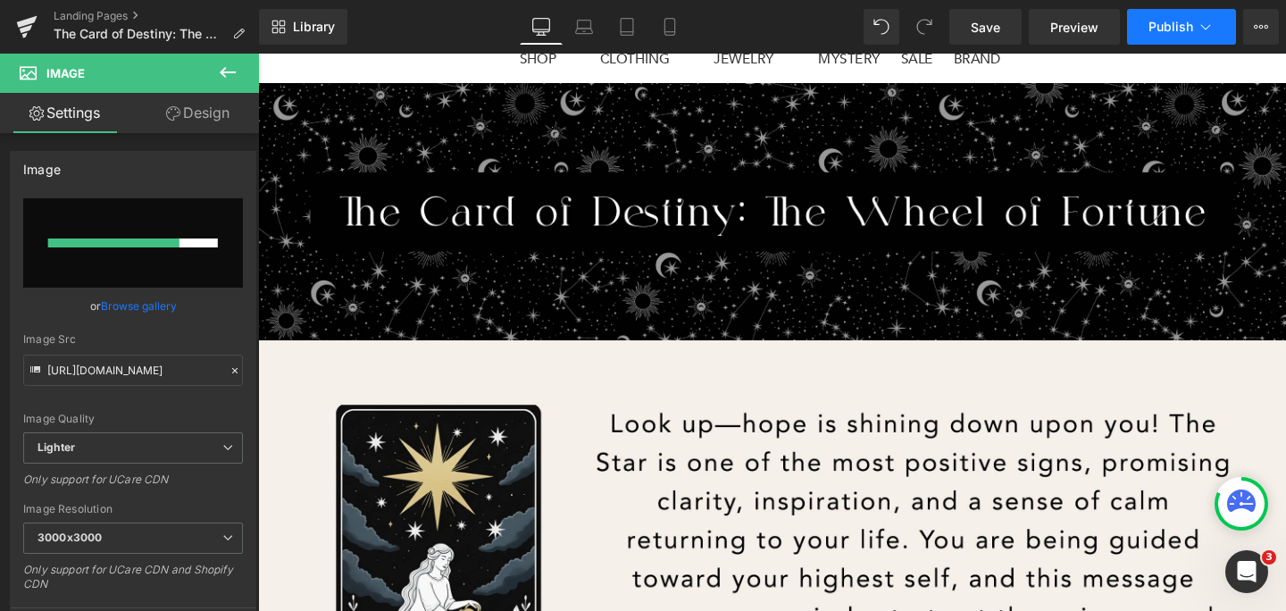
click at [1178, 35] on button "Publish" at bounding box center [1181, 27] width 109 height 36
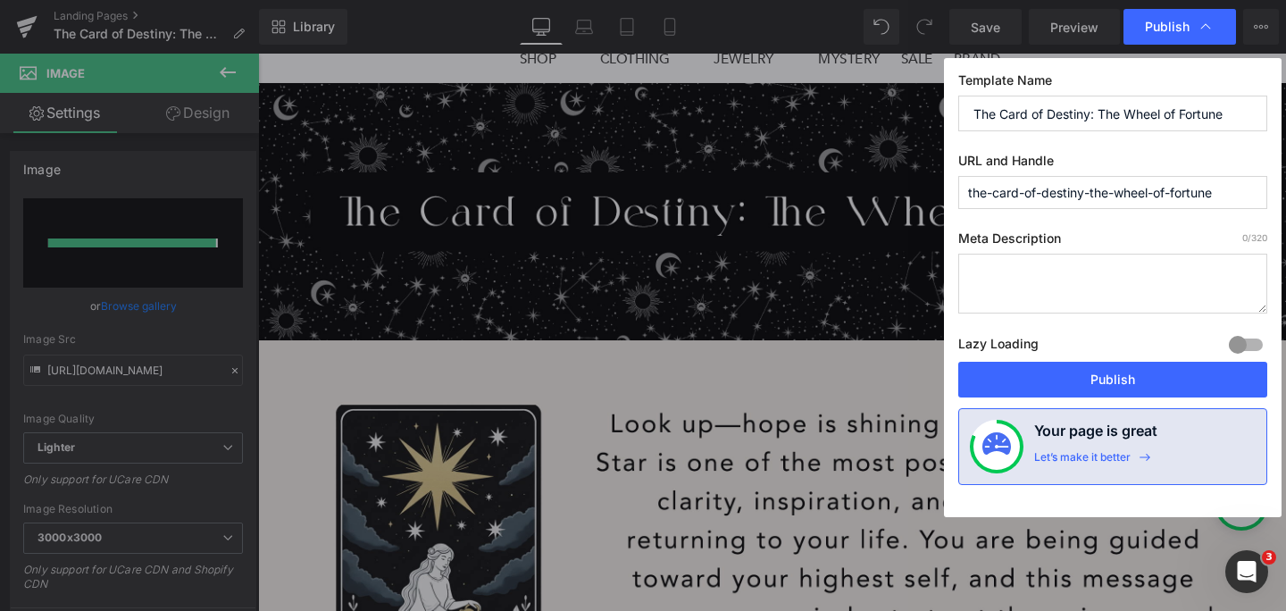
type input "https://ucarecdn.com/41063c3e-94b5-469f-b277-2b0c6c2fe8a6/-/format/auto/-/previ…"
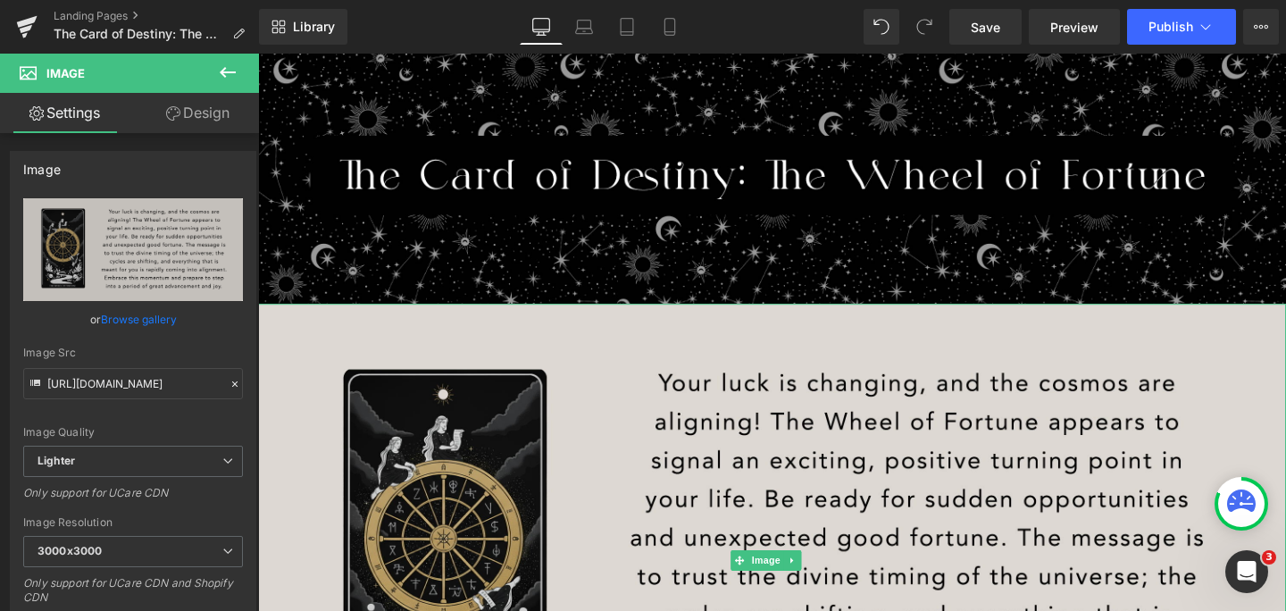
scroll to position [229, 0]
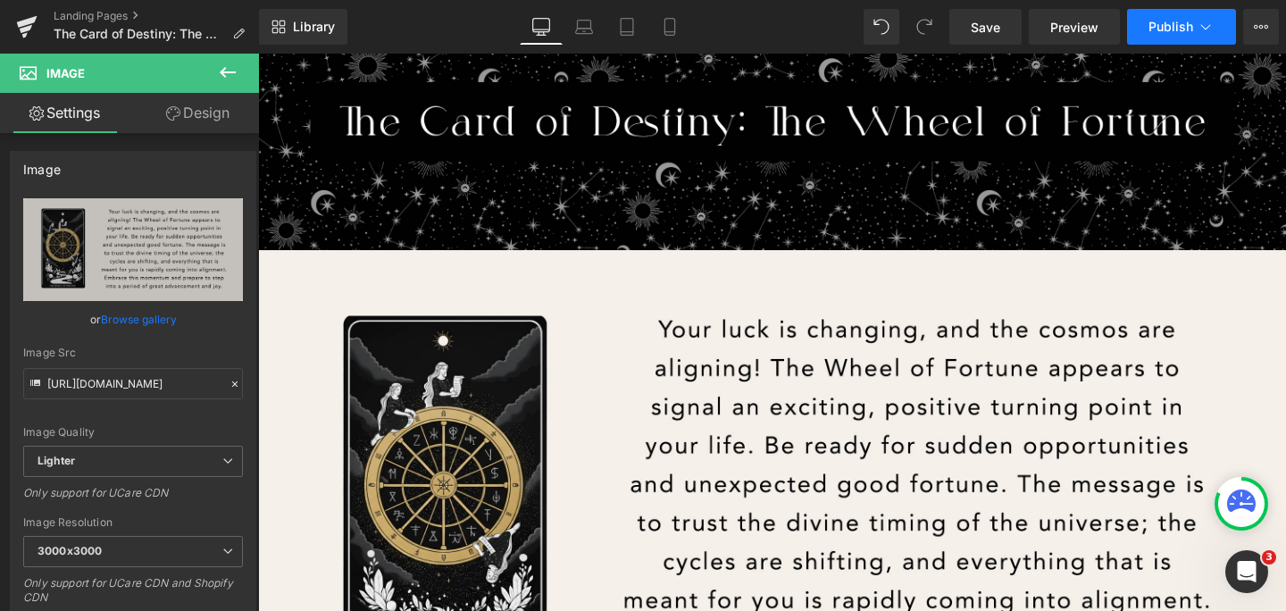
click at [1164, 27] on span "Publish" at bounding box center [1170, 27] width 45 height 14
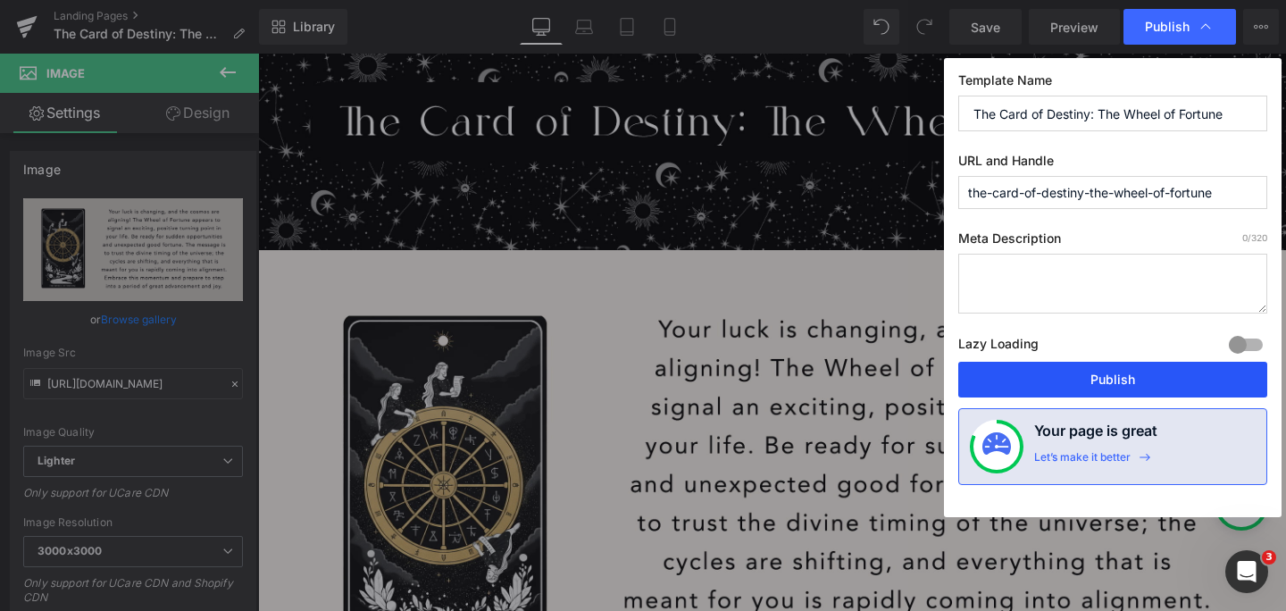
click at [1163, 379] on button "Publish" at bounding box center [1112, 380] width 309 height 36
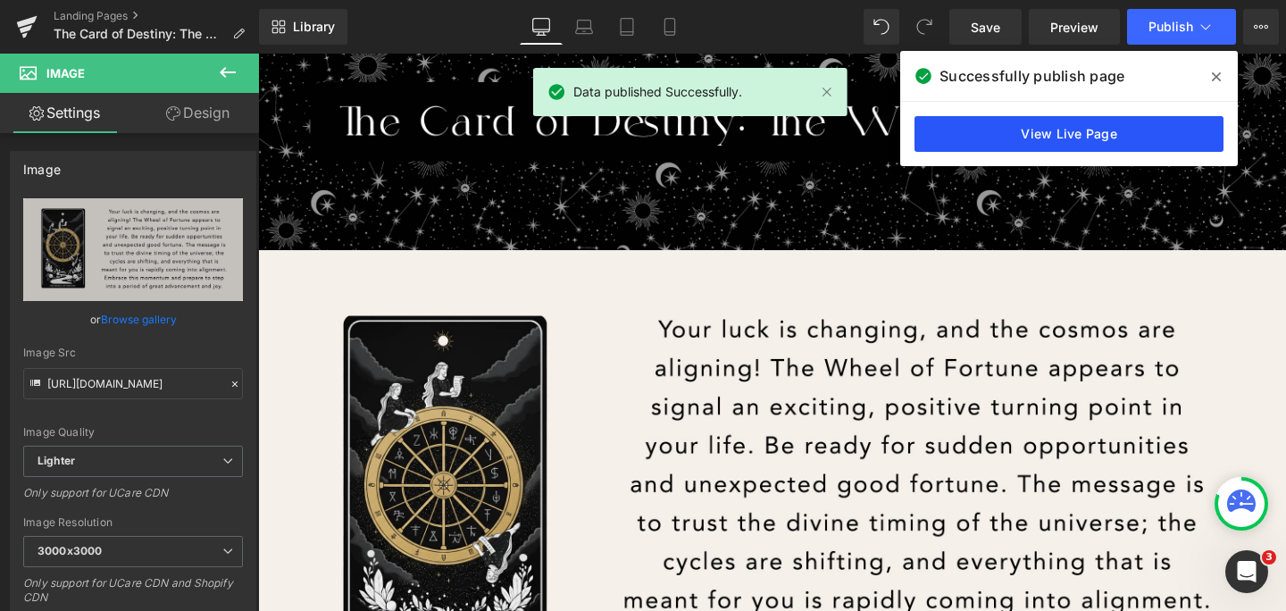
click at [1055, 140] on link "View Live Page" at bounding box center [1068, 134] width 309 height 36
